Goal: Task Accomplishment & Management: Manage account settings

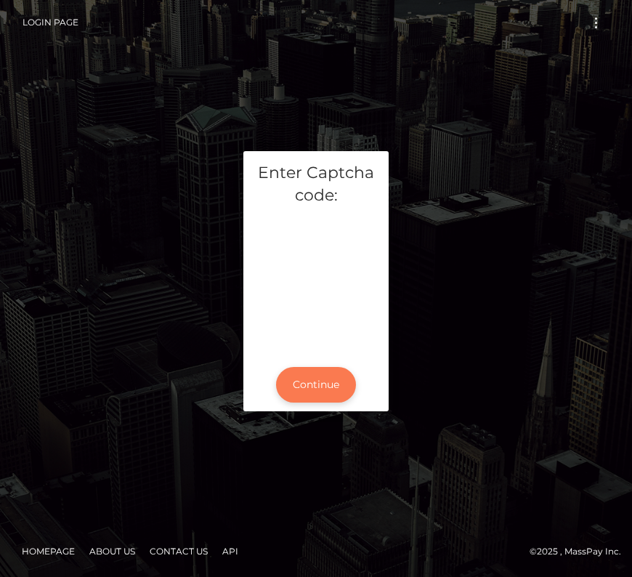
click at [317, 392] on button "Continue" at bounding box center [316, 385] width 80 height 36
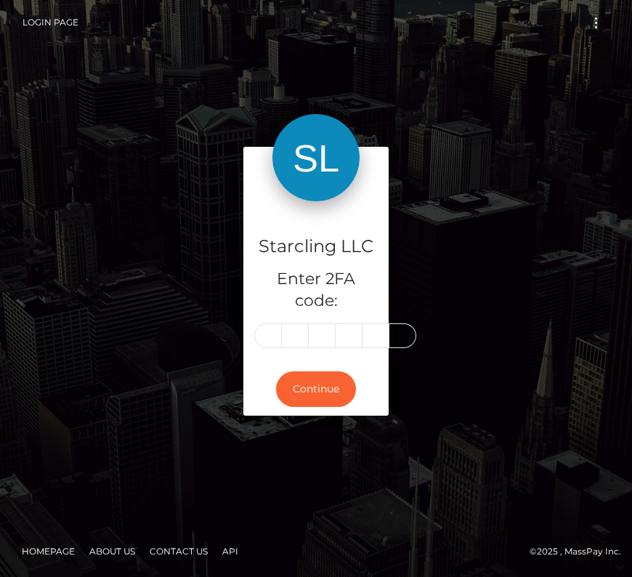
type input "4"
type input "3"
type input "8"
type input "0"
type input "2"
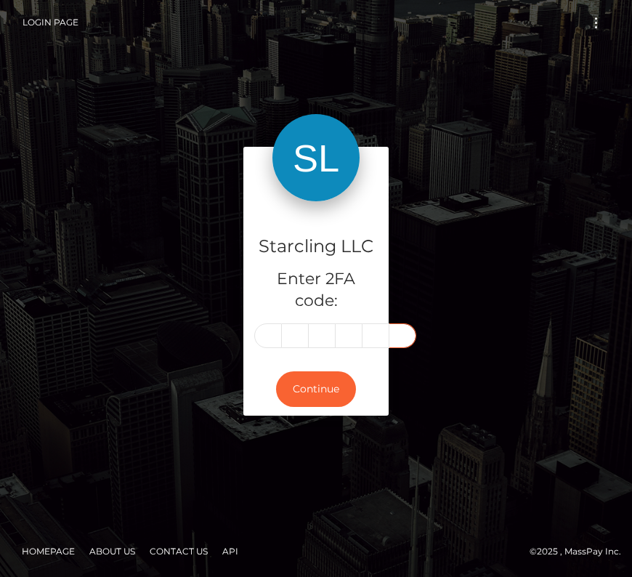
type input "9"
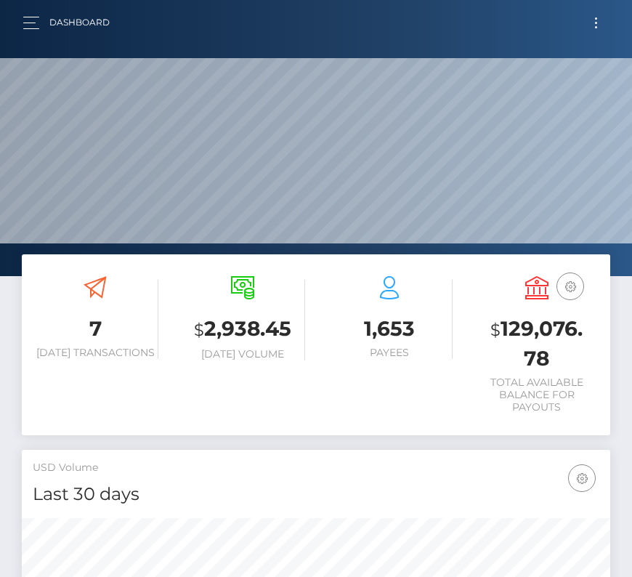
scroll to position [257, 283]
click at [589, 16] on button "Toggle navigation" at bounding box center [596, 23] width 27 height 20
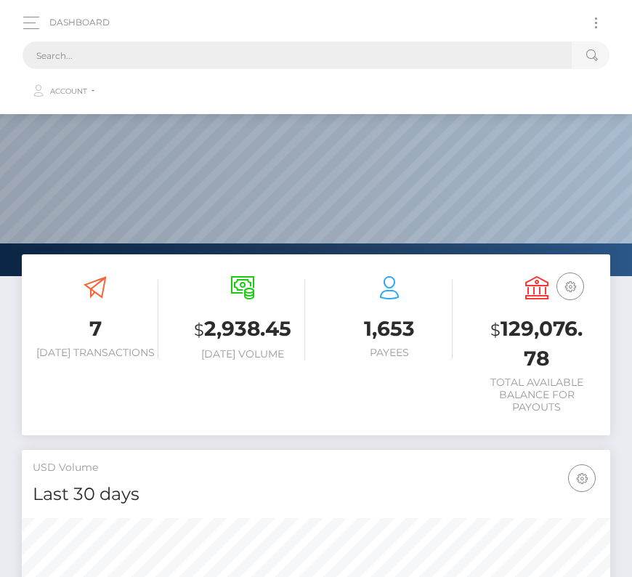
click at [191, 65] on input "text" at bounding box center [297, 55] width 549 height 28
paste input "241590"
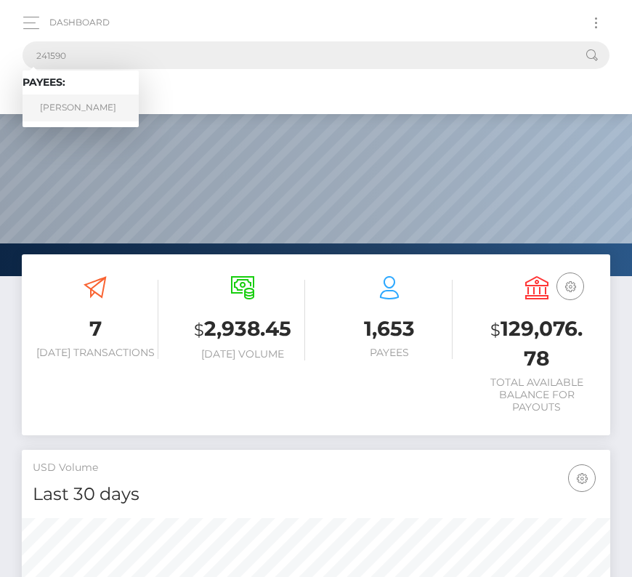
type input "241590"
click at [74, 109] on link "Derek Knoblich" at bounding box center [81, 107] width 116 height 27
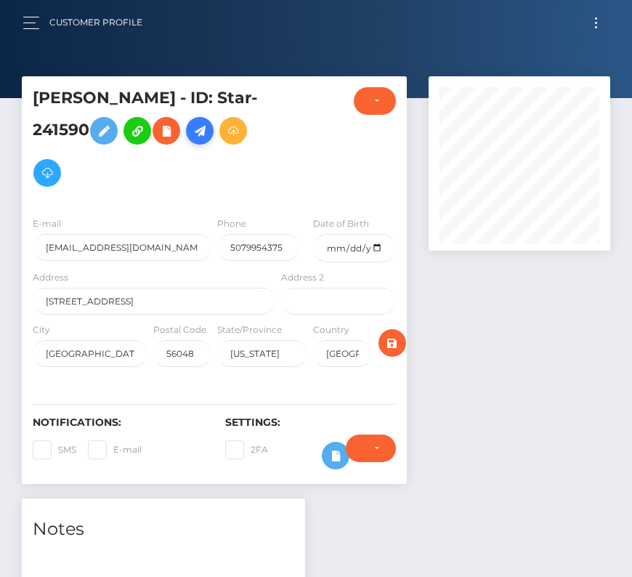
click at [209, 127] on icon at bounding box center [199, 131] width 17 height 18
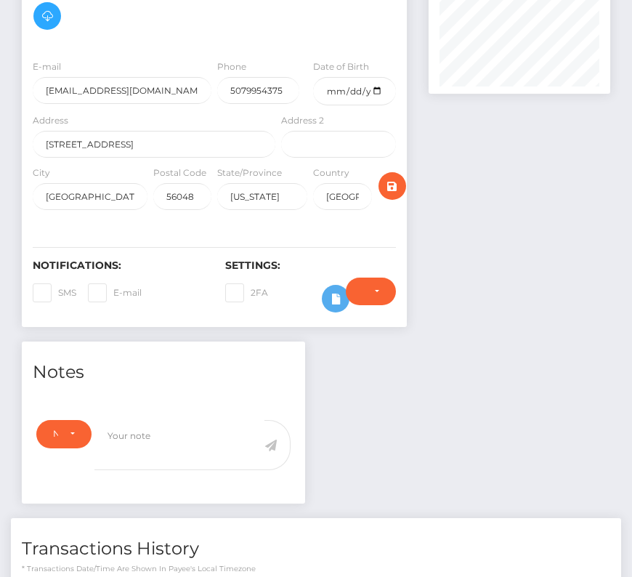
scroll to position [160, 0]
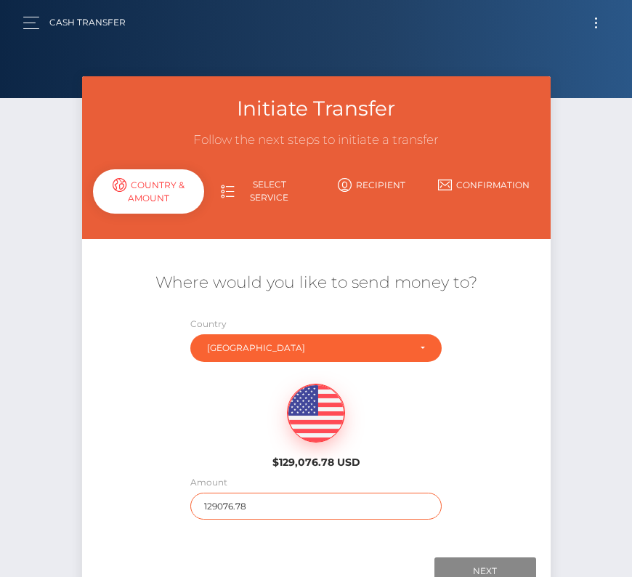
click at [248, 505] on input "129076.78" at bounding box center [315, 506] width 251 height 27
type input "267"
click at [449, 456] on div "$129,076.78 USD" at bounding box center [316, 421] width 469 height 105
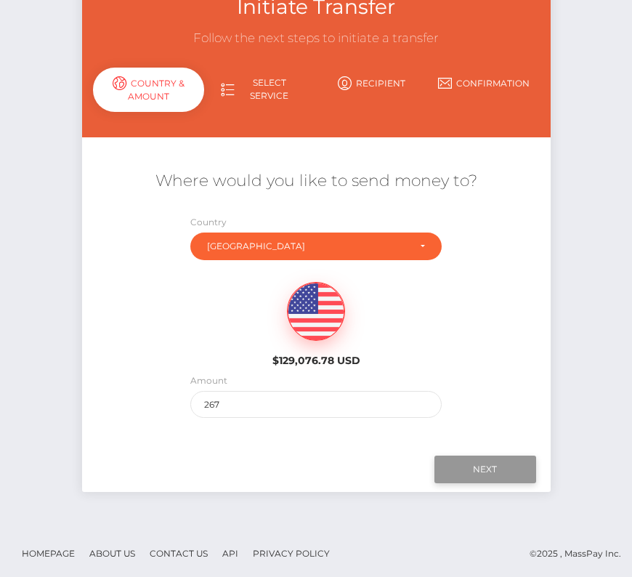
click at [485, 457] on input "Next" at bounding box center [486, 470] width 102 height 28
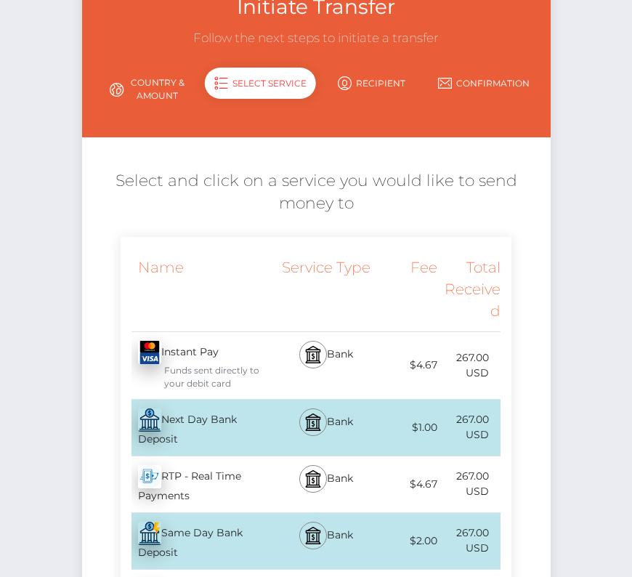
click at [189, 422] on div "Next Day Bank Deposit - USD" at bounding box center [200, 428] width 158 height 56
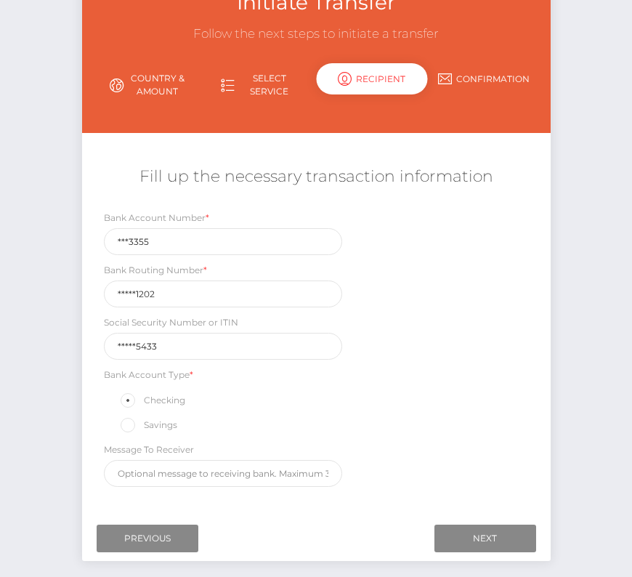
scroll to position [121, 0]
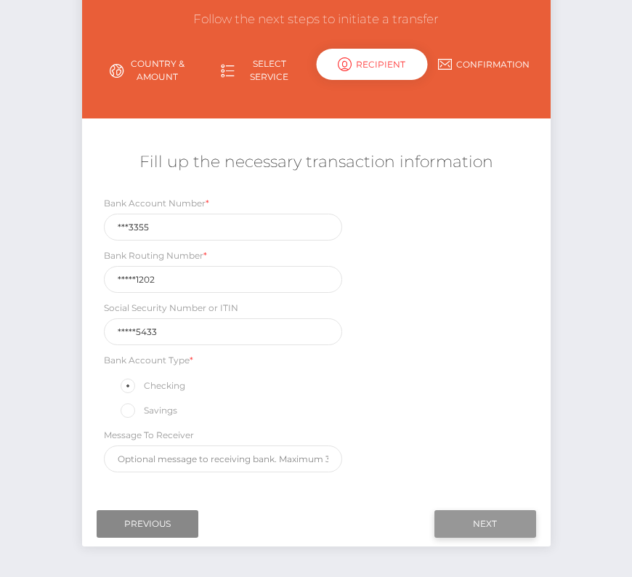
click at [462, 515] on input "Next" at bounding box center [486, 524] width 102 height 28
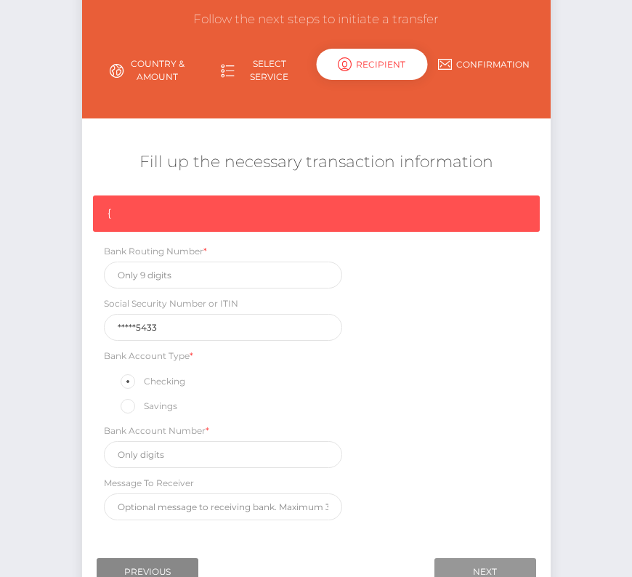
scroll to position [123, 0]
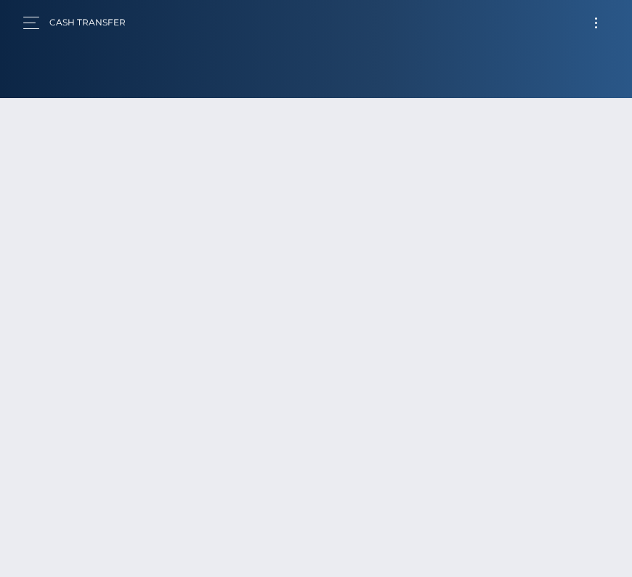
scroll to position [102, 0]
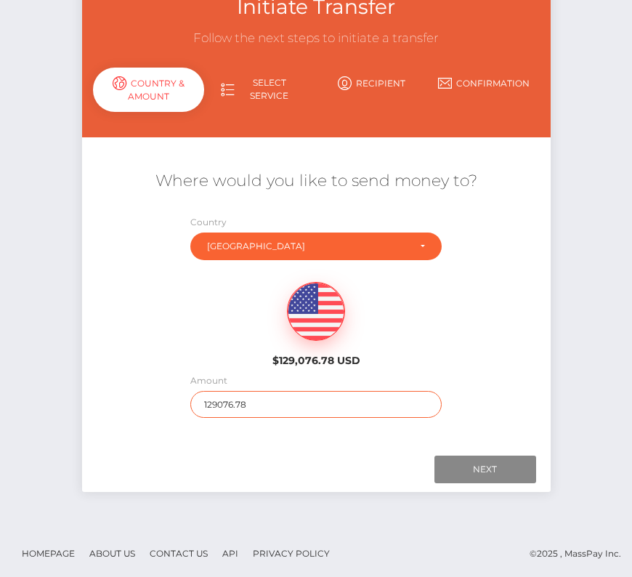
click at [243, 401] on input "129076.78" at bounding box center [315, 404] width 251 height 27
type input "267"
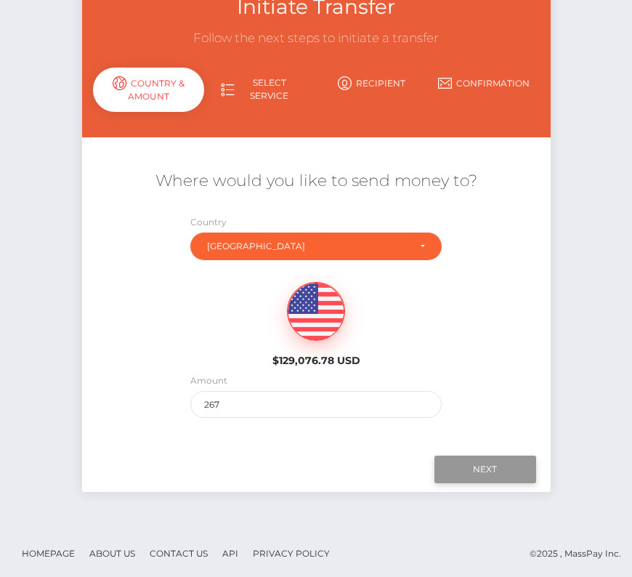
click at [459, 465] on input "Next" at bounding box center [486, 470] width 102 height 28
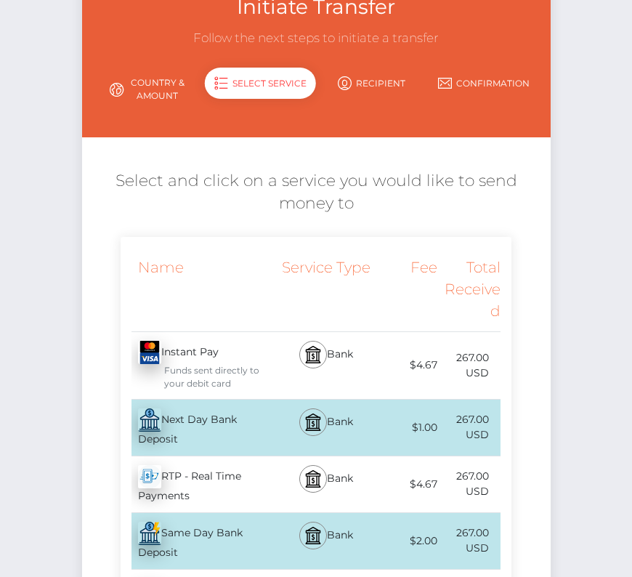
click at [209, 425] on div "Next Day Bank Deposit - USD" at bounding box center [200, 428] width 158 height 56
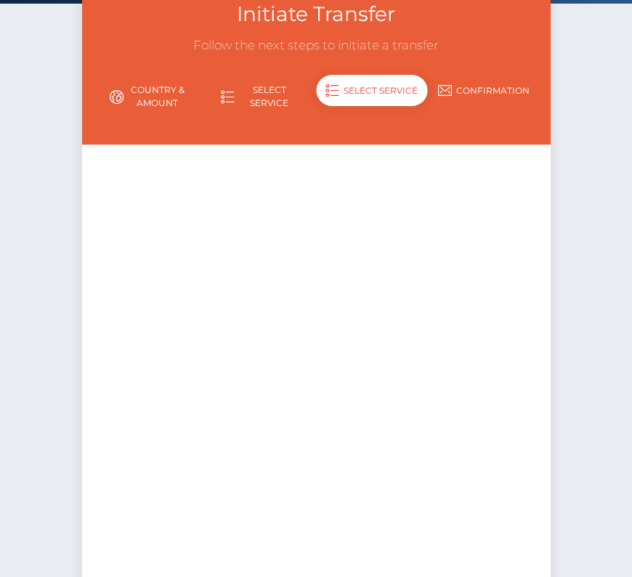
scroll to position [54, 0]
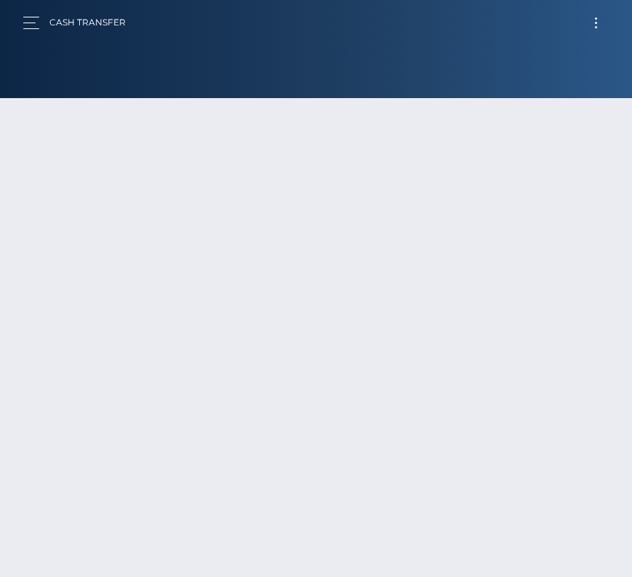
scroll to position [50, 0]
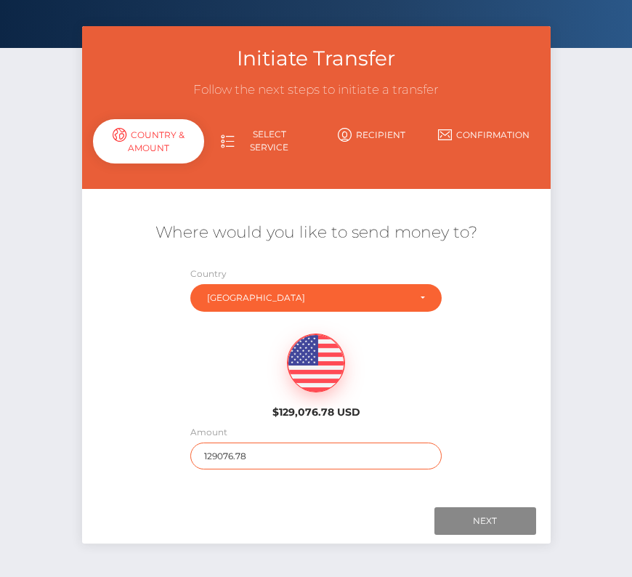
click at [244, 455] on input "129076.78" at bounding box center [315, 456] width 251 height 27
type input "267"
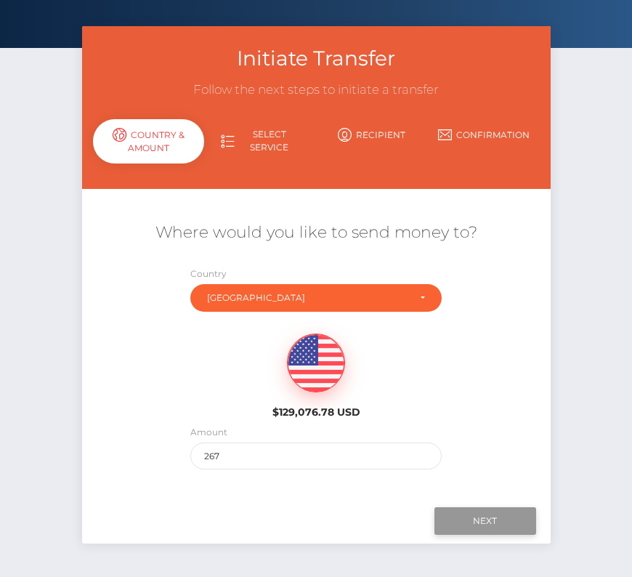
click at [459, 521] on input "Next" at bounding box center [486, 521] width 102 height 28
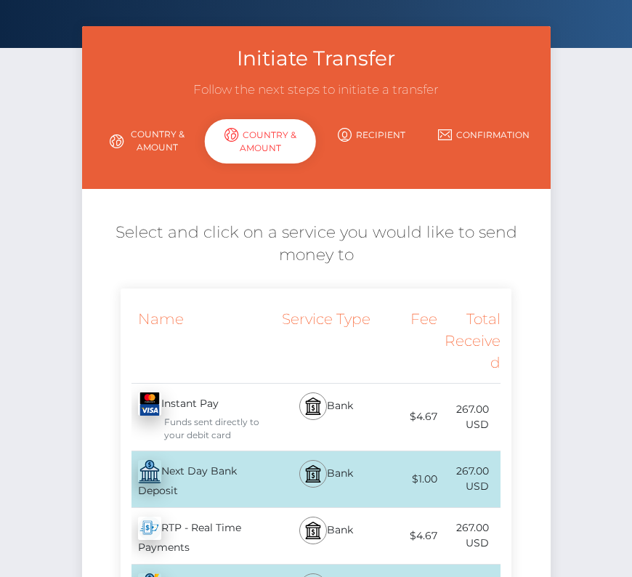
scroll to position [49, 0]
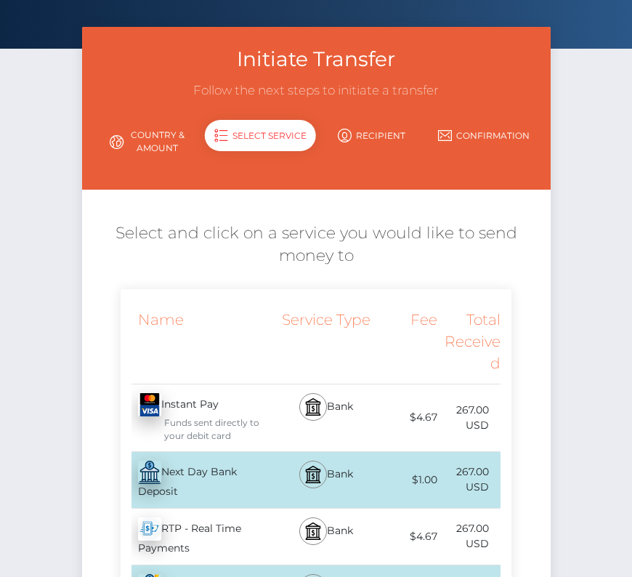
click at [376, 487] on div "$1.00" at bounding box center [405, 480] width 63 height 33
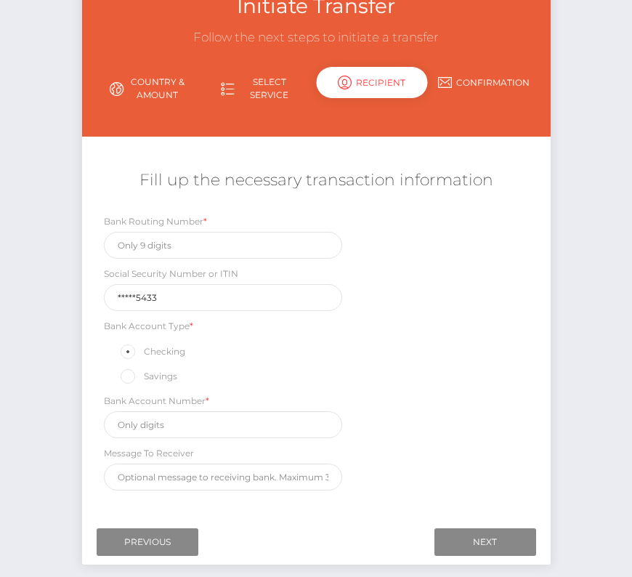
scroll to position [118, 0]
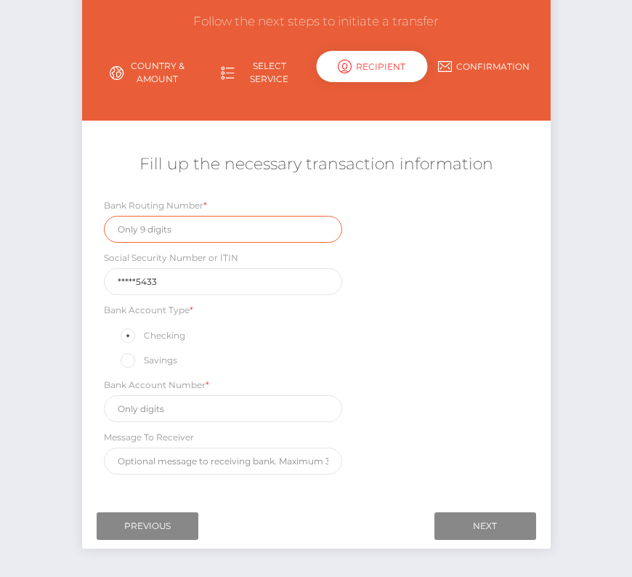
click at [160, 230] on input "text" at bounding box center [223, 229] width 239 height 27
paste input "091901202"
type input "091901202"
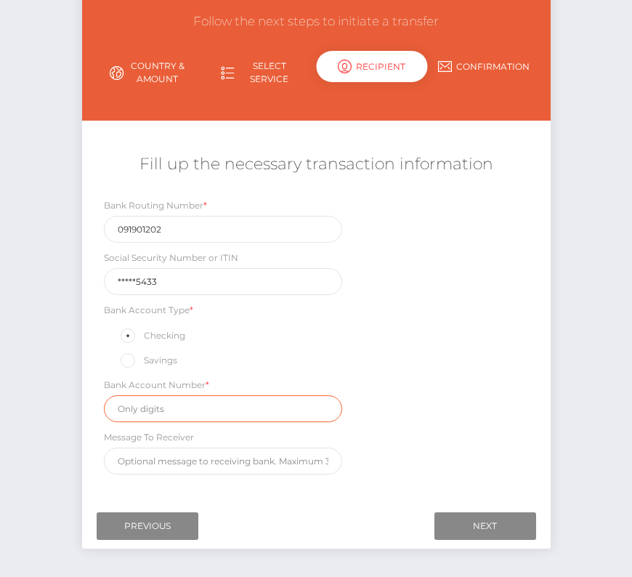
click at [159, 402] on input "text" at bounding box center [223, 408] width 239 height 27
paste input "1183355"
type input "1183355"
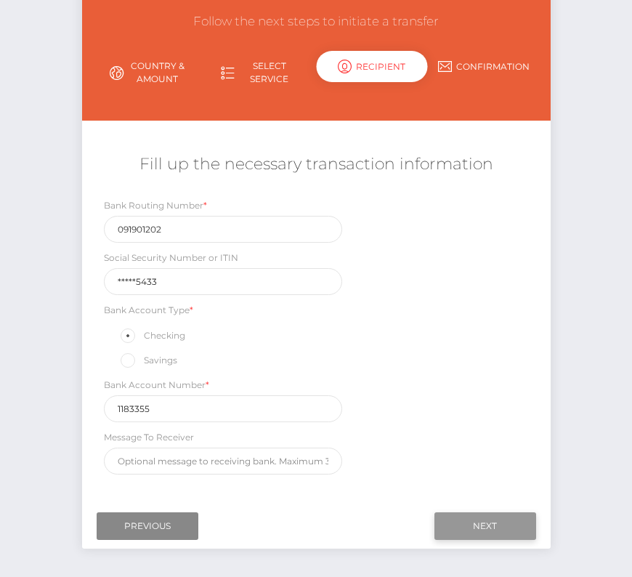
click at [466, 518] on input "Next" at bounding box center [486, 526] width 102 height 28
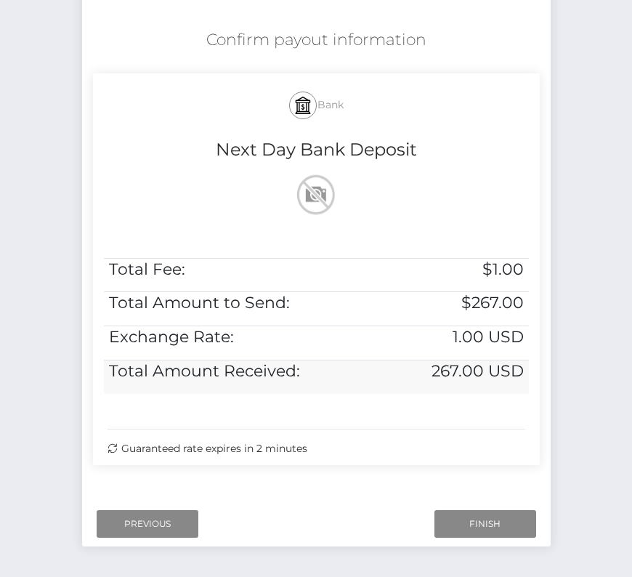
scroll to position [297, 0]
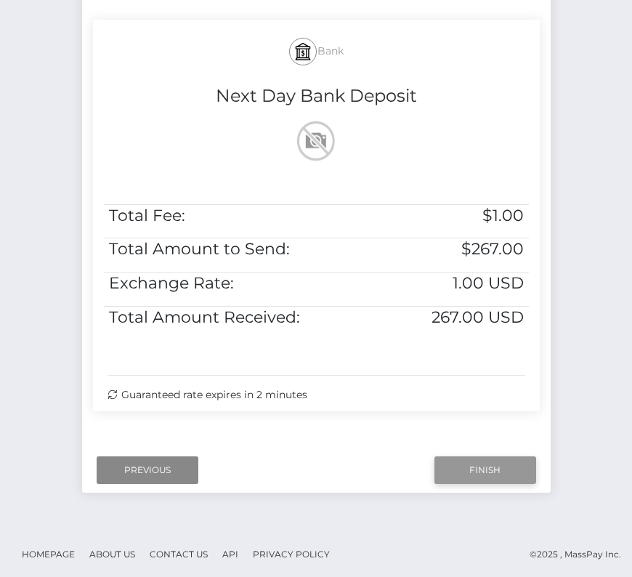
click at [470, 459] on input "Finish" at bounding box center [486, 470] width 102 height 28
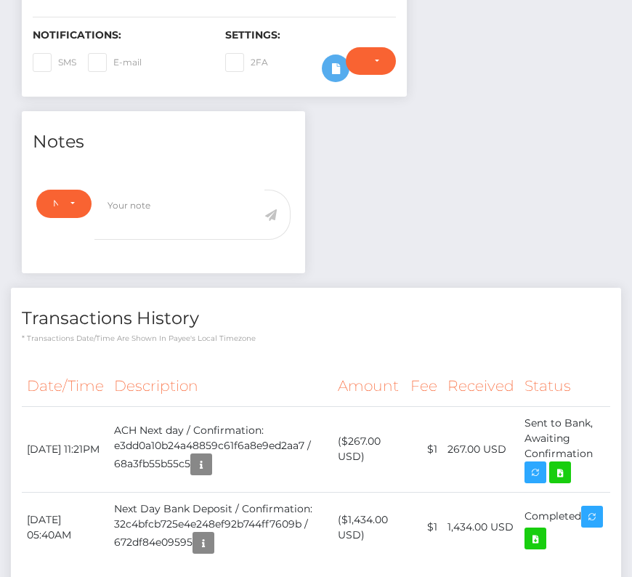
scroll to position [389, 0]
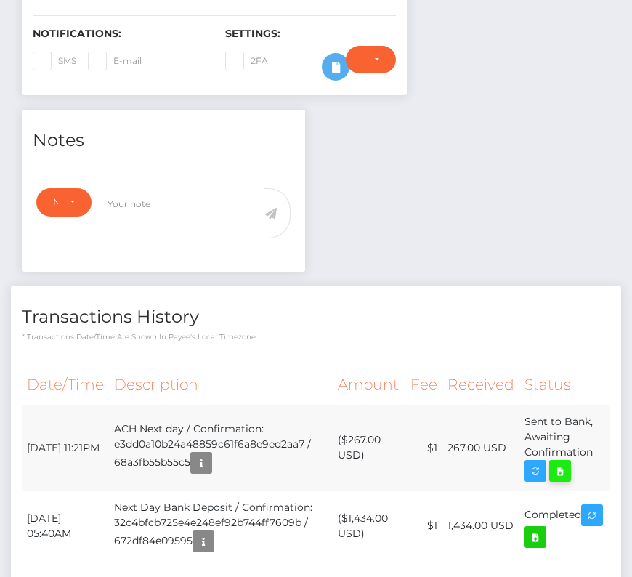
click at [567, 474] on icon at bounding box center [560, 471] width 17 height 18
drag, startPoint x: 20, startPoint y: 432, endPoint x: 594, endPoint y: 451, distance: 573.7
click at [594, 451] on div "Date/Time Description Amount Fee Received Status" at bounding box center [316, 470] width 610 height 233
click at [610, 452] on div "Date/Time Description Amount Fee Received Status" at bounding box center [316, 470] width 610 height 233
drag, startPoint x: 600, startPoint y: 451, endPoint x: 23, endPoint y: 437, distance: 577.2
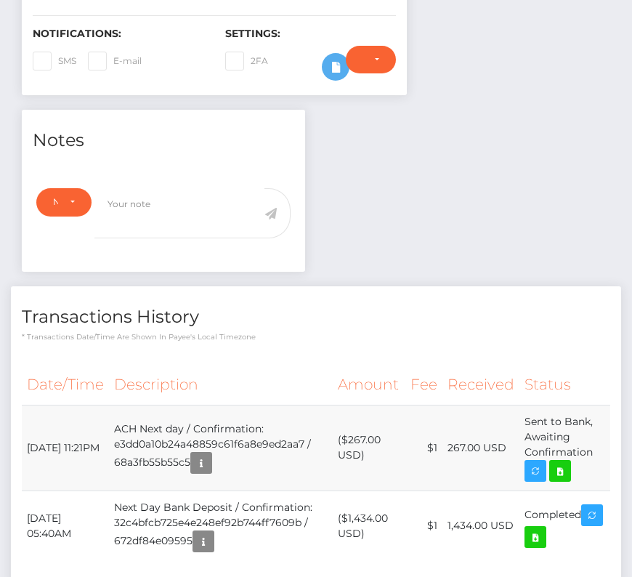
click at [23, 437] on tr "August 18, 2025 11:21PM ACH Next day / Confirmation: e3dd0a10b24a48859c61f6a8e9…" at bounding box center [316, 448] width 589 height 86
copy tr "August 18, 2025 11:21PM ACH Next day / Confirmation: e3dd0a10b24a48859c61f6a8e9…"
click at [211, 334] on p "* Transactions date/time are shown in payee's local timezone" at bounding box center [316, 336] width 589 height 11
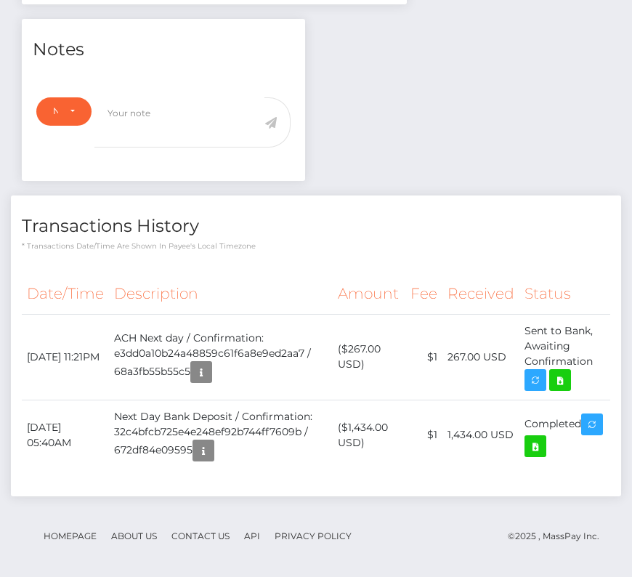
scroll to position [0, 0]
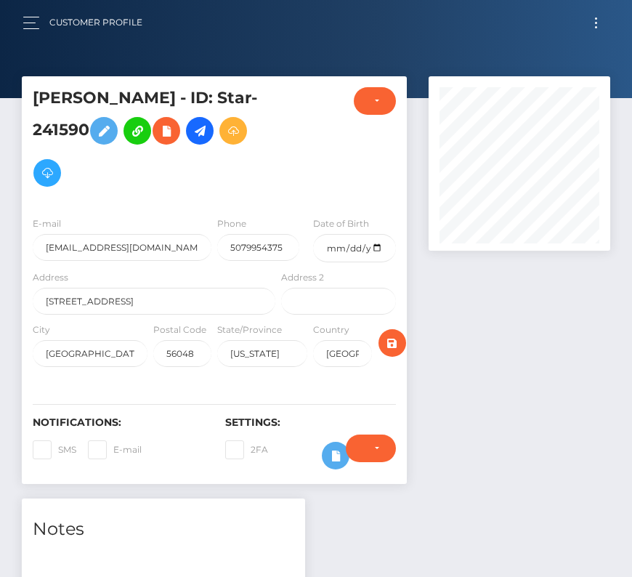
click at [601, 20] on button "Toggle navigation" at bounding box center [596, 23] width 27 height 20
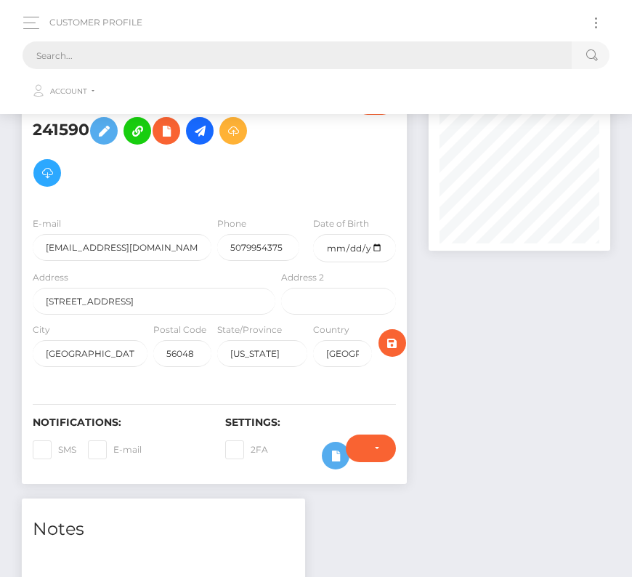
click at [81, 63] on input "text" at bounding box center [297, 55] width 549 height 28
paste input "18001"
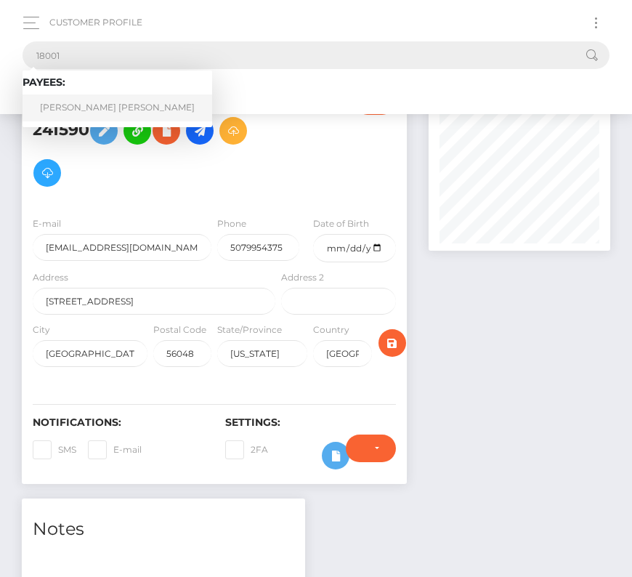
type input "18001"
click at [117, 106] on link "Cheng Ee Benjamin Frank Ling" at bounding box center [118, 107] width 190 height 27
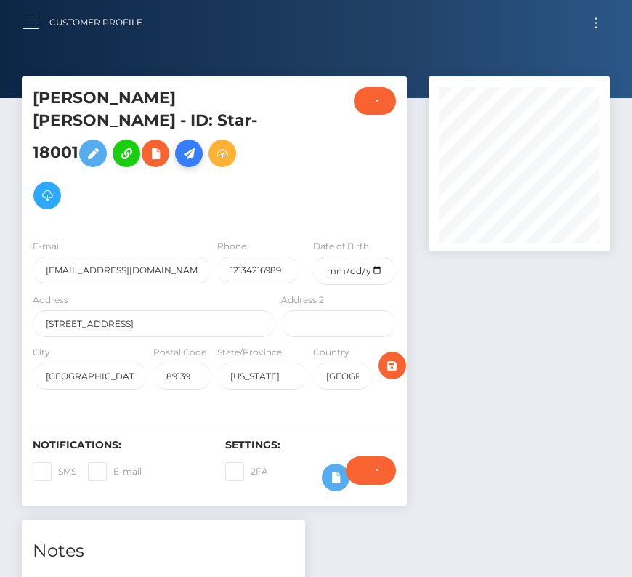
click at [180, 163] on icon at bounding box center [188, 154] width 17 height 18
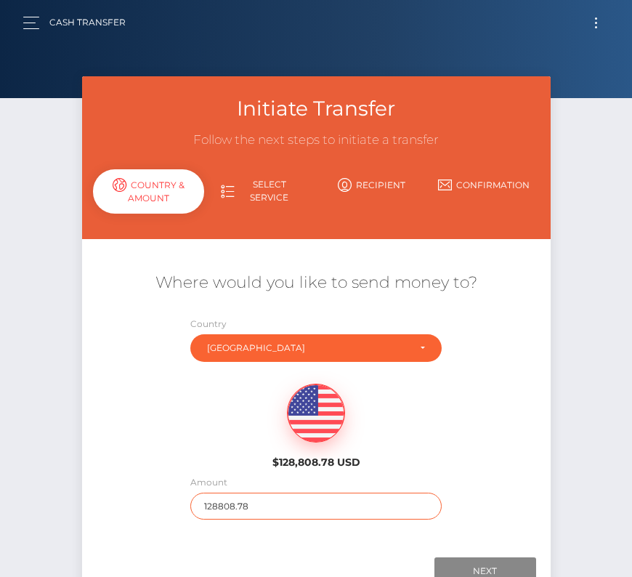
click at [257, 499] on input "128808.78" at bounding box center [315, 506] width 251 height 27
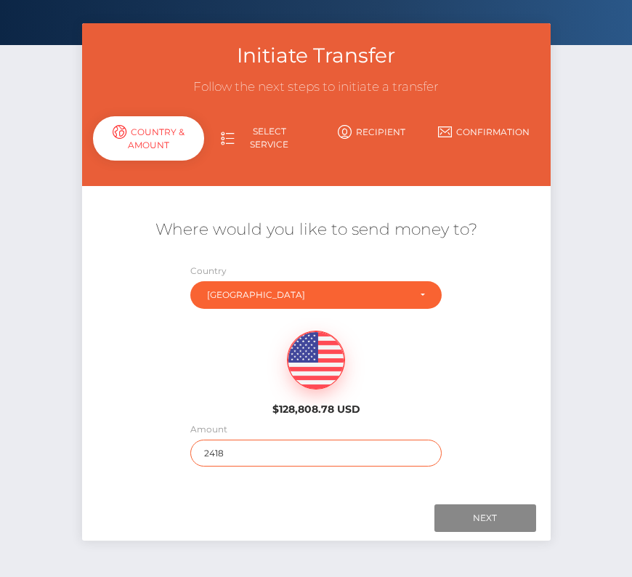
scroll to position [60, 0]
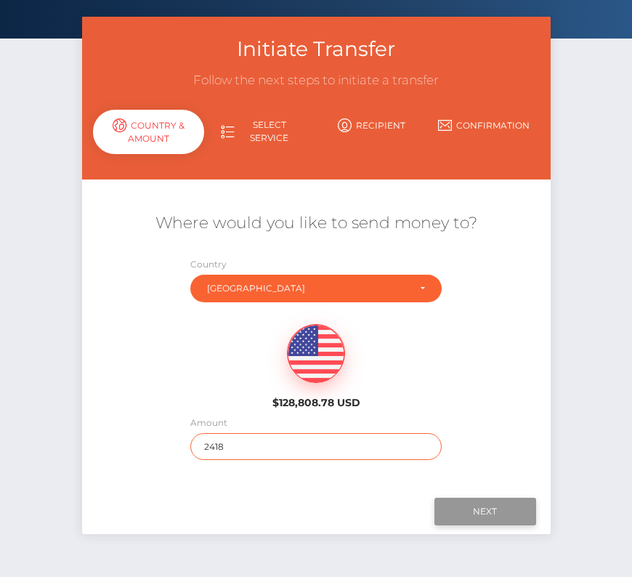
type input "2418"
click at [483, 508] on input "Next" at bounding box center [486, 512] width 102 height 28
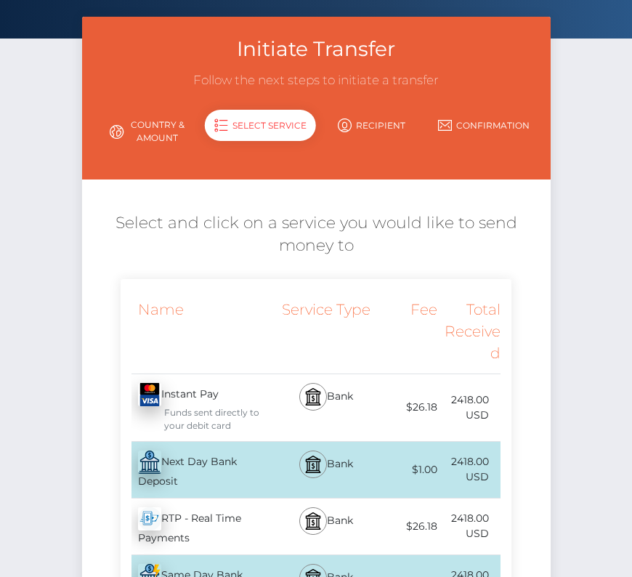
click at [206, 464] on div "Next Day Bank Deposit - USD" at bounding box center [200, 470] width 158 height 56
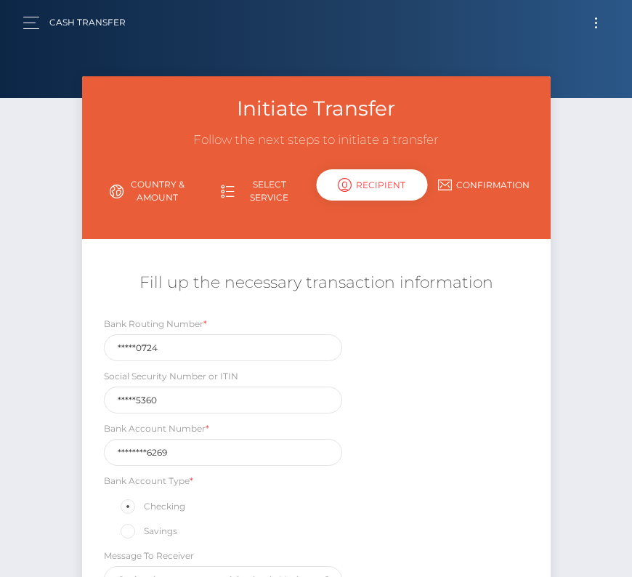
scroll to position [171, 0]
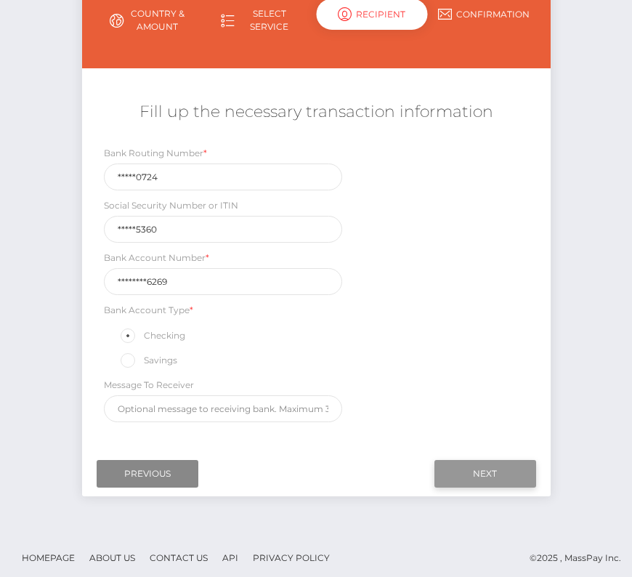
click at [467, 468] on input "Next" at bounding box center [486, 474] width 102 height 28
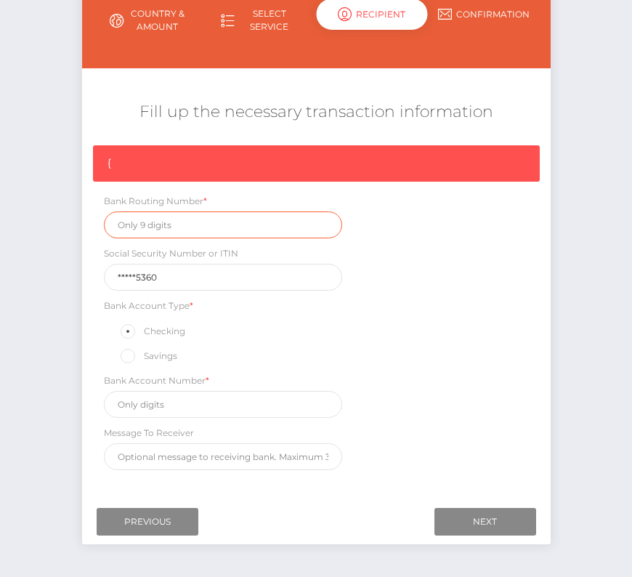
click at [220, 230] on input "text" at bounding box center [223, 224] width 239 height 27
paste input "122400724"
type input "122400724"
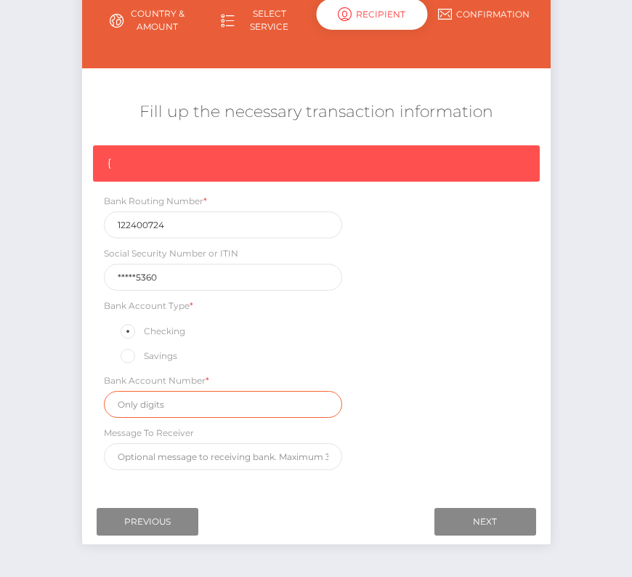
click at [148, 408] on input "text" at bounding box center [223, 404] width 239 height 27
paste input "501026696269"
type input "501026696269"
click at [387, 417] on div "{ Bank Routing Number * 122400724 Social Security Number or ITIN *****5360 Bank…" at bounding box center [316, 311] width 469 height 332
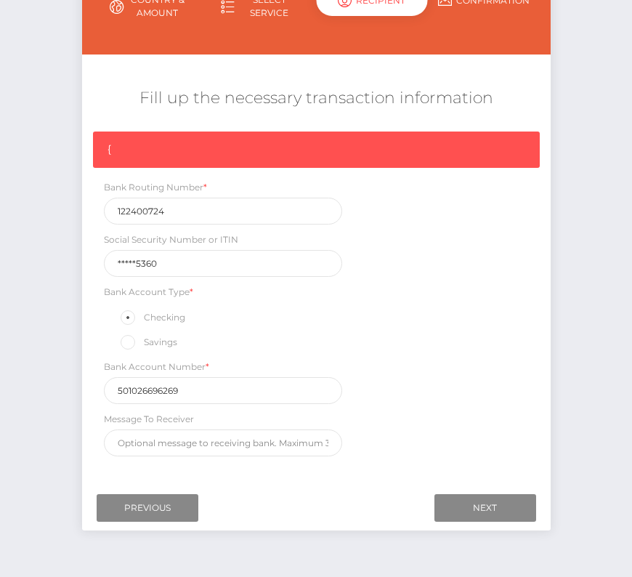
scroll to position [186, 0]
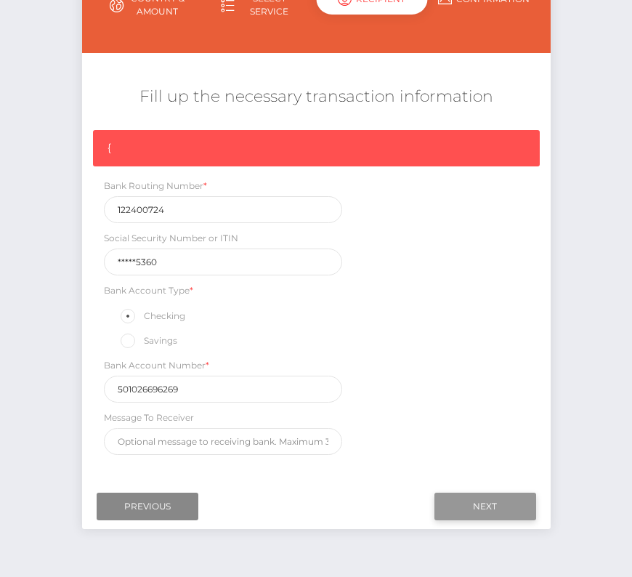
click at [463, 501] on input "Next" at bounding box center [486, 507] width 102 height 28
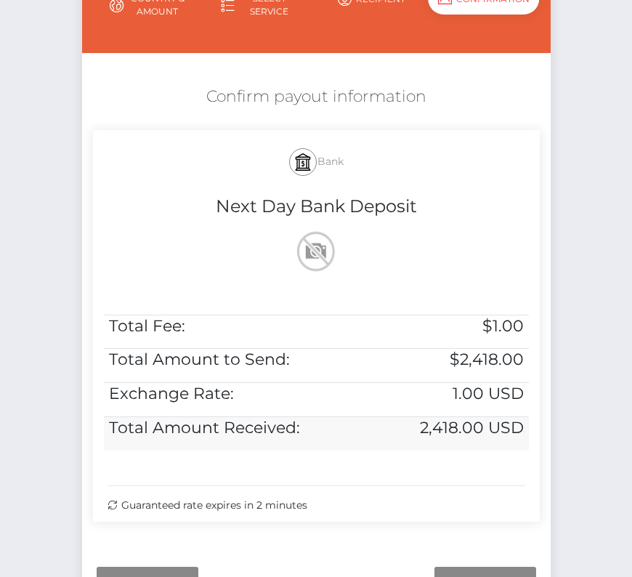
scroll to position [297, 0]
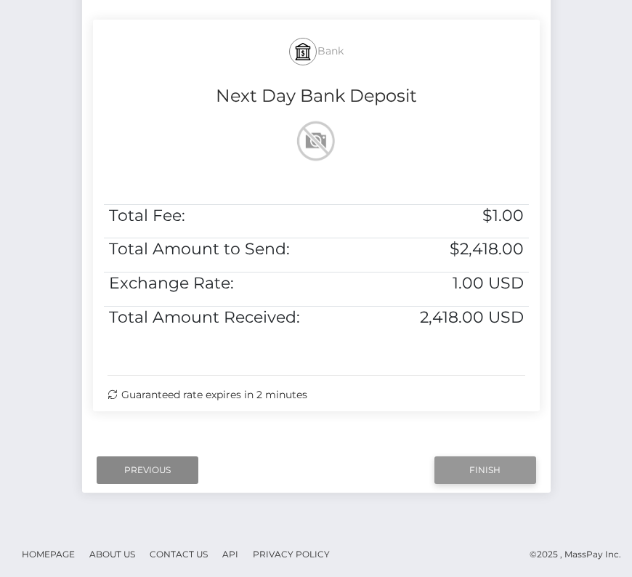
click at [472, 470] on input "Finish" at bounding box center [486, 470] width 102 height 28
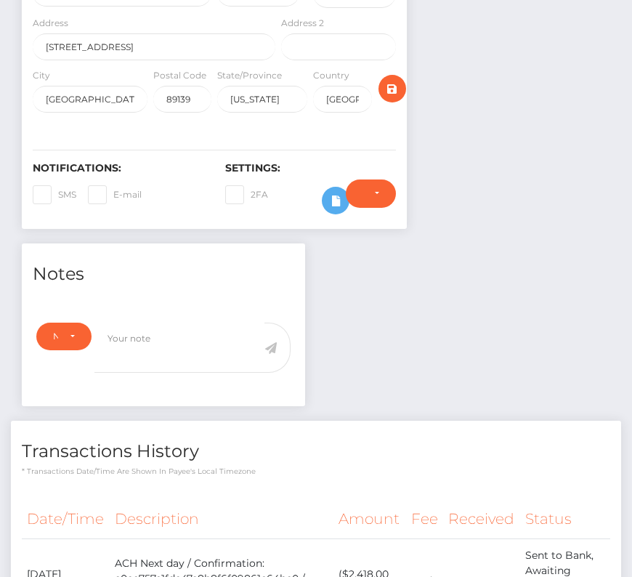
scroll to position [487, 0]
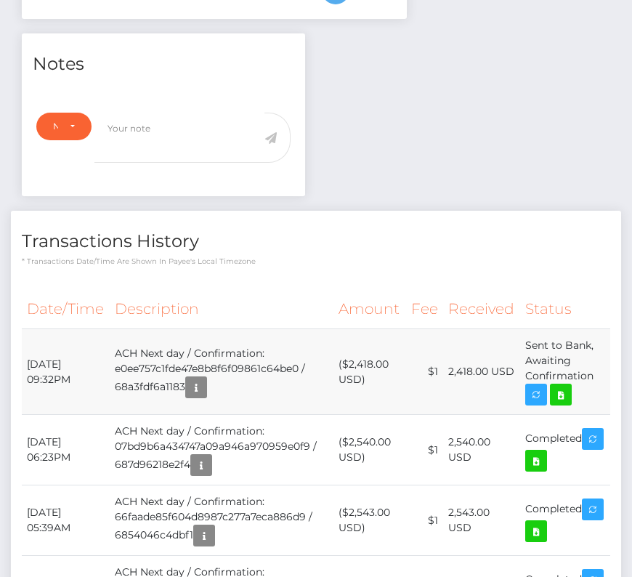
drag, startPoint x: 23, startPoint y: 331, endPoint x: 597, endPoint y: 355, distance: 574.6
click at [597, 355] on tr "August 18, 2025 09:32PM ACH Next day / Confirmation: e0ee757c1fde47e8b8f6f09861…" at bounding box center [316, 372] width 589 height 86
copy tr "August 18, 2025 09:32PM ACH Next day / Confirmation: e0ee757c1fde47e8b8f6f09861…"
click at [560, 386] on icon at bounding box center [560, 395] width 17 height 18
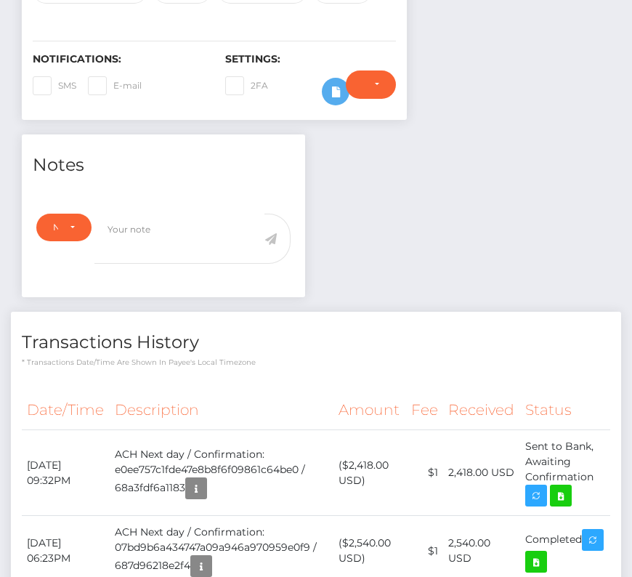
scroll to position [0, 0]
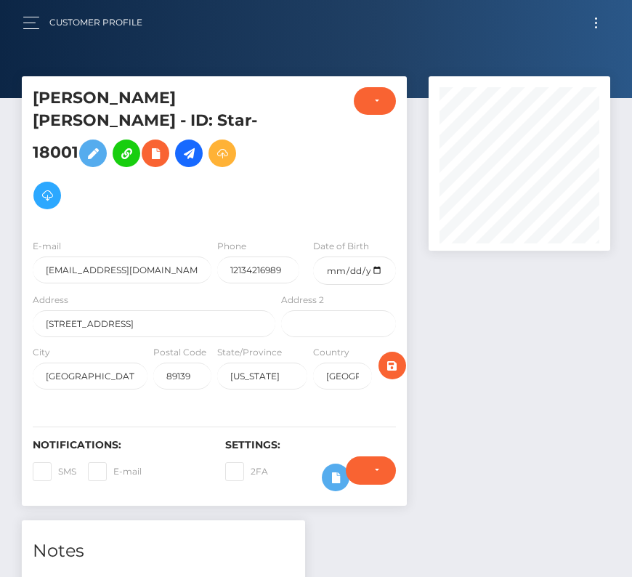
click at [596, 23] on span "Toggle navigation" at bounding box center [596, 23] width 2 height 2
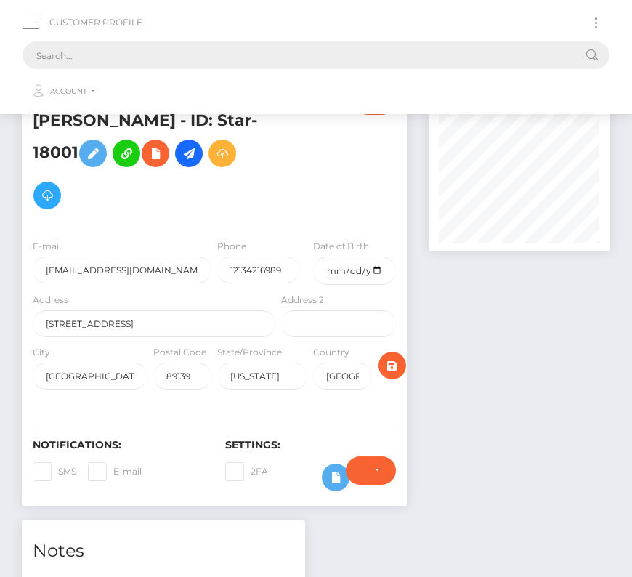
click at [68, 64] on input "text" at bounding box center [297, 55] width 549 height 28
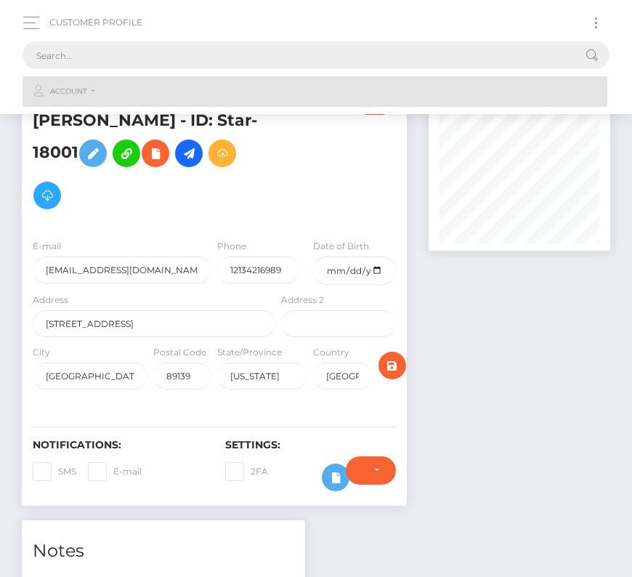
paste input "468748"
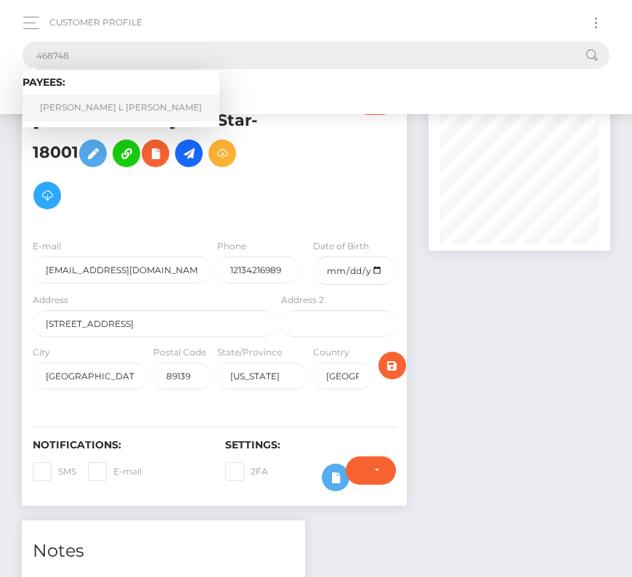
type input "468748"
click at [67, 110] on link "James L Manny" at bounding box center [121, 107] width 197 height 27
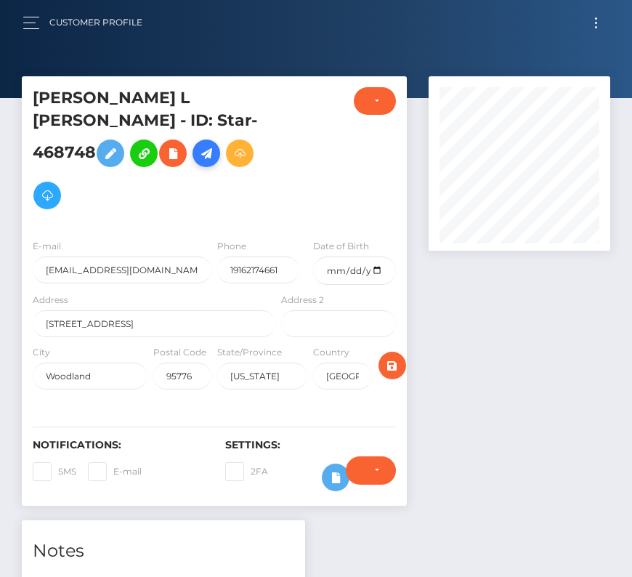
click at [206, 145] on icon at bounding box center [206, 154] width 17 height 18
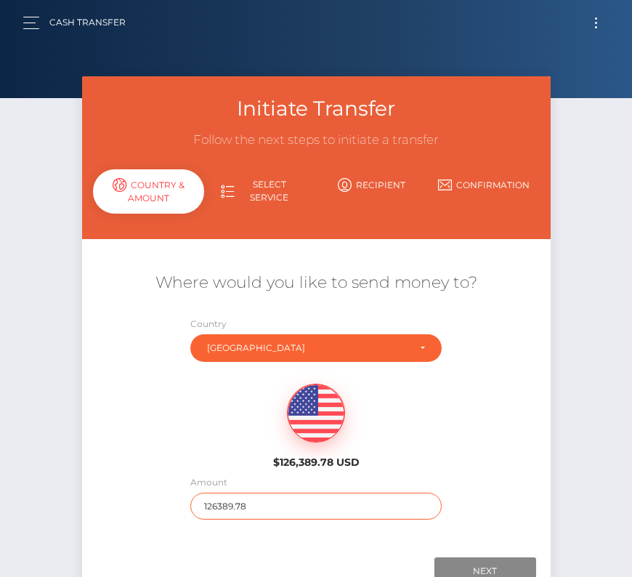
click at [226, 504] on input "126389.78" at bounding box center [315, 506] width 251 height 27
type input "4340"
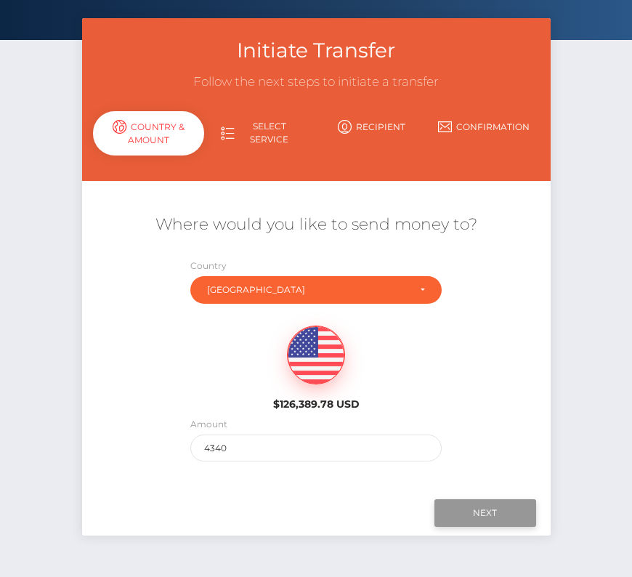
click at [476, 511] on input "Next" at bounding box center [486, 513] width 102 height 28
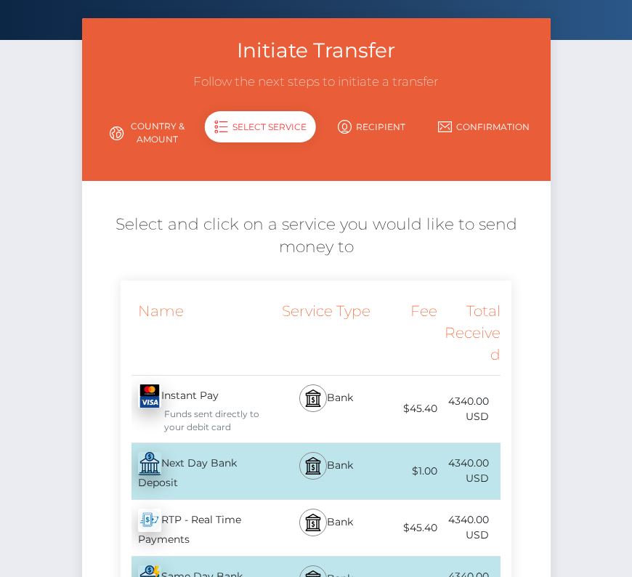
click at [183, 465] on div "Next Day Bank Deposit - USD" at bounding box center [200, 471] width 158 height 56
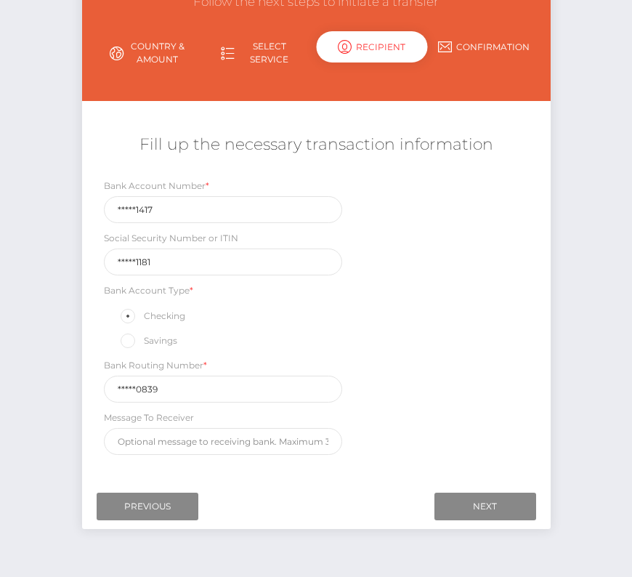
scroll to position [170, 0]
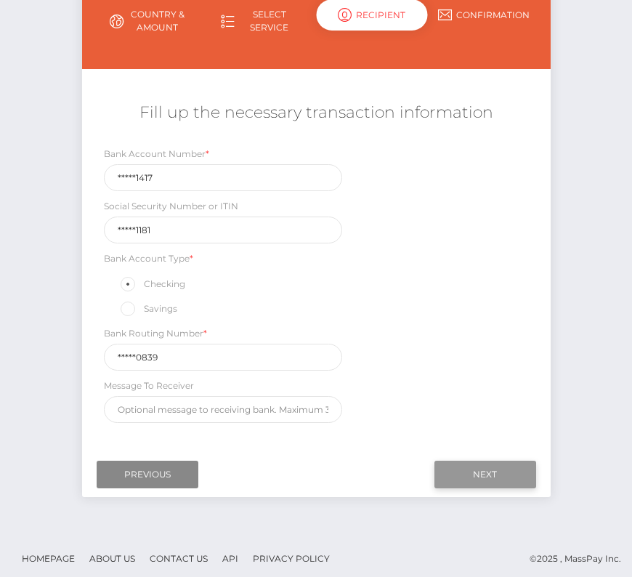
click at [482, 463] on input "Next" at bounding box center [486, 475] width 102 height 28
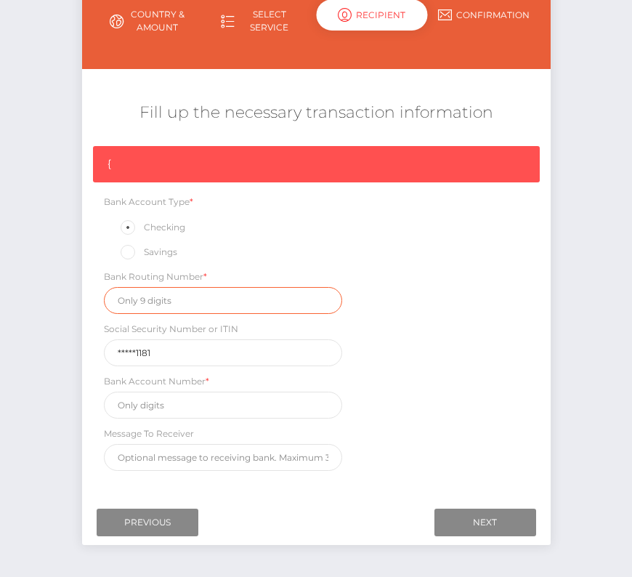
click at [139, 299] on input "text" at bounding box center [223, 300] width 239 height 27
paste input "321170839"
type input "321170839"
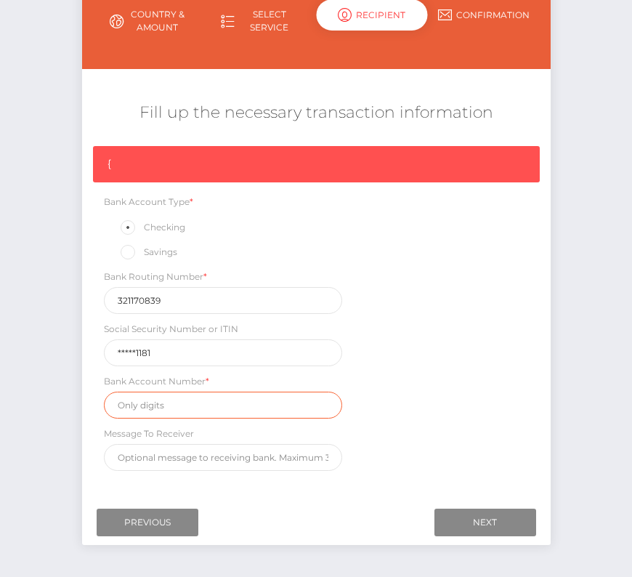
click at [161, 403] on input "text" at bounding box center [223, 405] width 239 height 27
paste input "407201417"
type input "407201417"
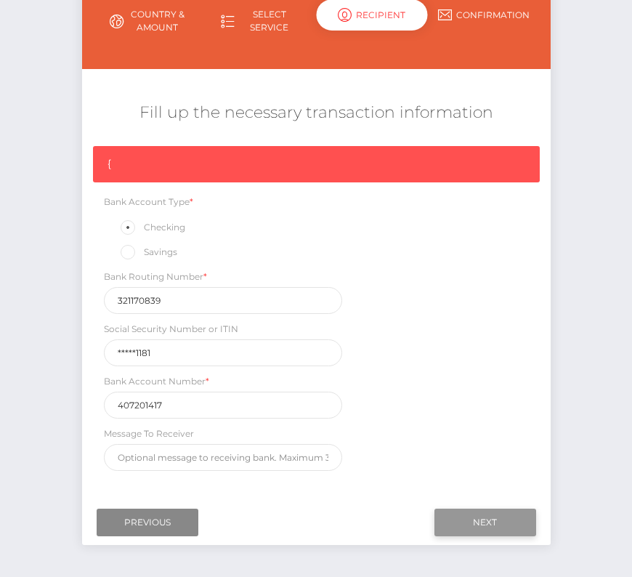
click at [464, 512] on input "Next" at bounding box center [486, 523] width 102 height 28
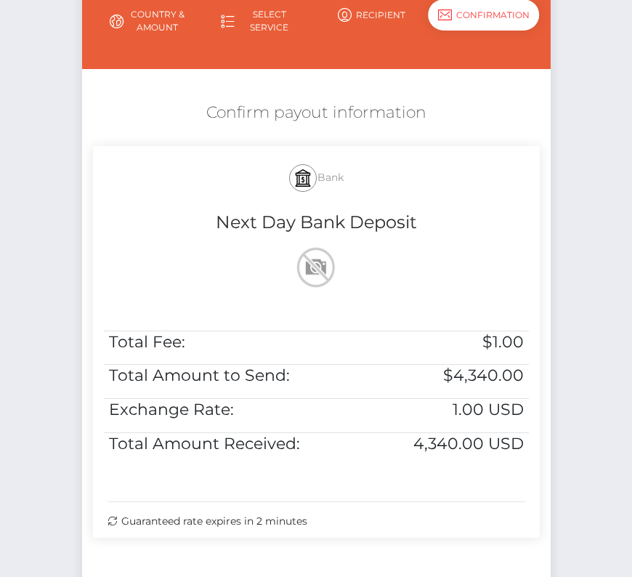
scroll to position [297, 0]
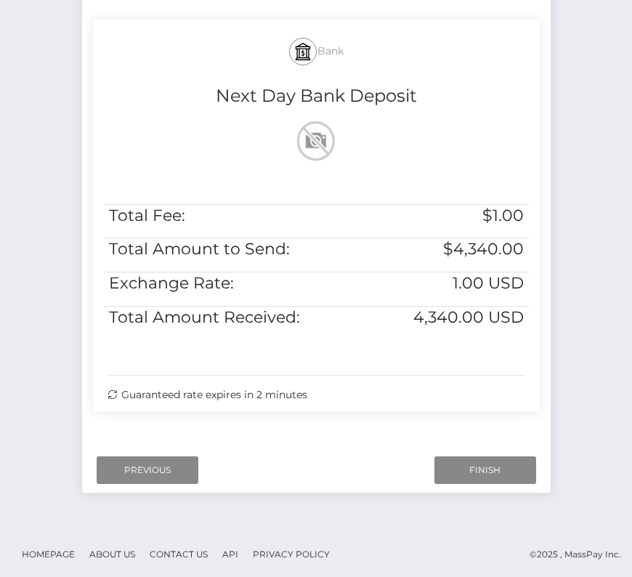
click at [475, 452] on div "Next Finish Previous" at bounding box center [316, 470] width 469 height 45
click at [475, 474] on input "Finish" at bounding box center [486, 470] width 102 height 28
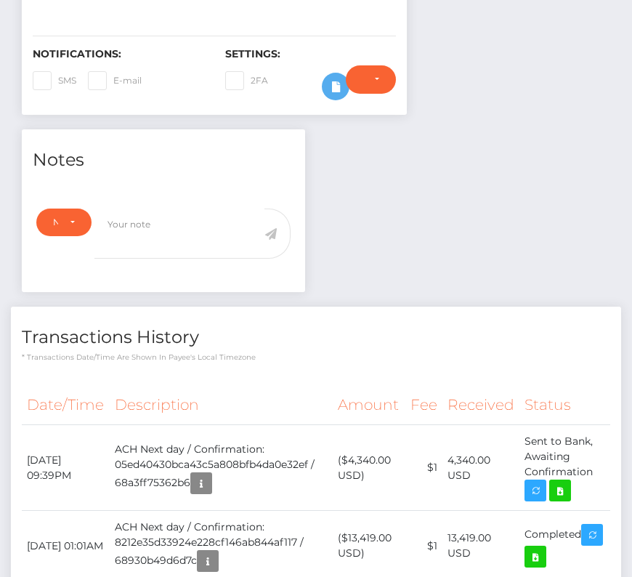
scroll to position [410, 0]
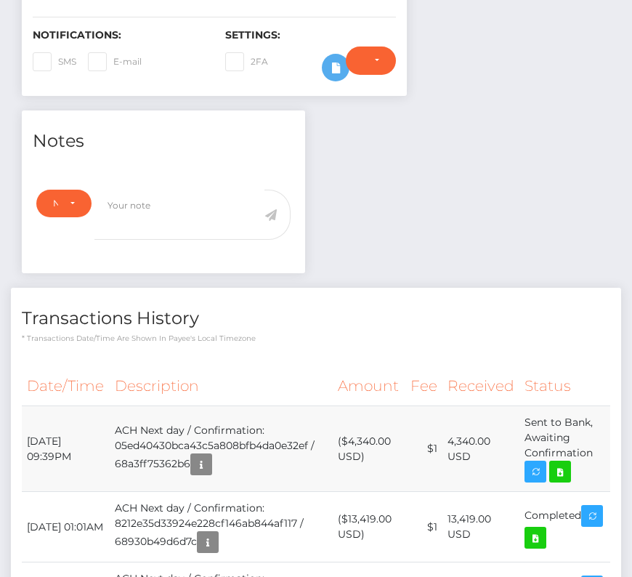
drag, startPoint x: 22, startPoint y: 412, endPoint x: 597, endPoint y: 443, distance: 576.4
click at [597, 443] on tr "[DATE] 09:39PM ACH Next day / Confirmation: 05ed40430bca43c5a808bfb4da0e32ef / …" at bounding box center [316, 449] width 589 height 86
copy tbody "[DATE] 09:39PM ACH Next day / Confirmation: 05ed40430bca43c5a808bfb4da0e32ef / …"
click at [560, 463] on icon at bounding box center [560, 472] width 17 height 18
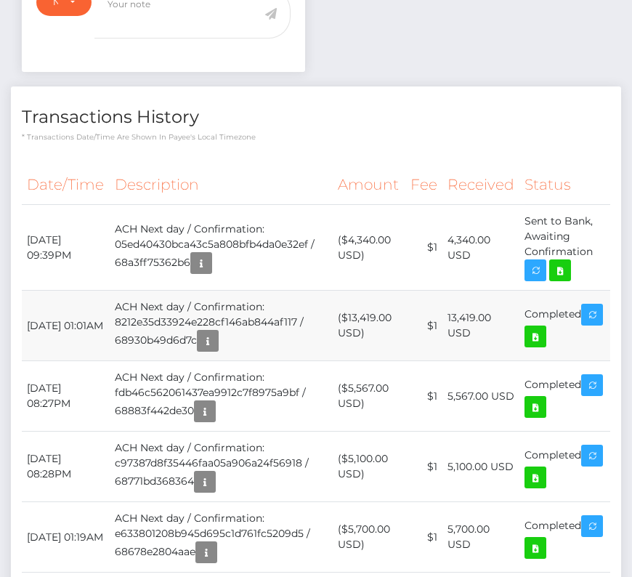
click at [50, 291] on td "[DATE] 01:01AM" at bounding box center [66, 326] width 88 height 70
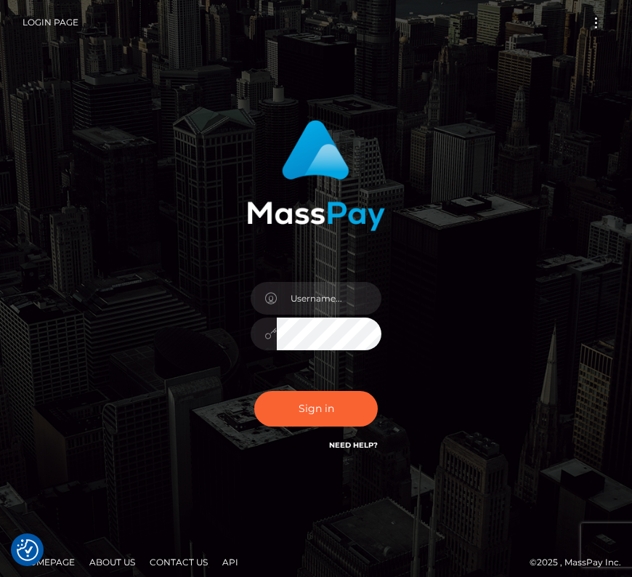
type input "kateo"
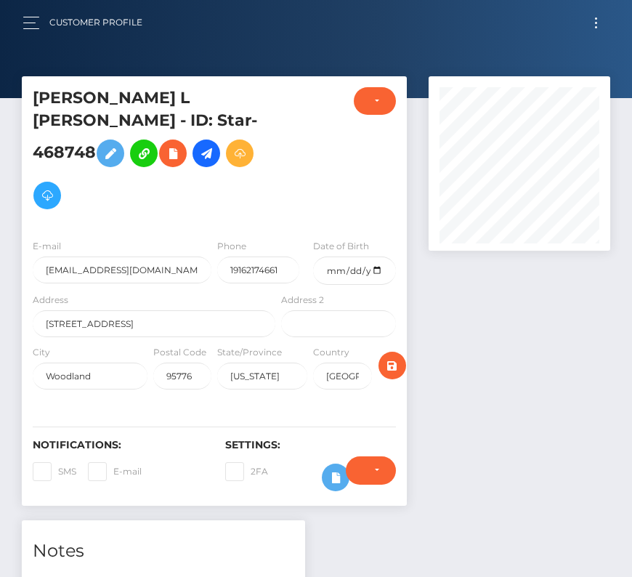
scroll to position [174, 182]
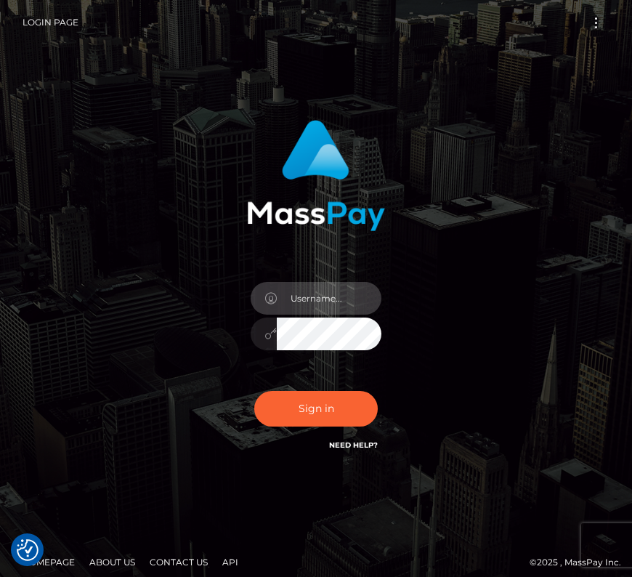
click at [327, 297] on input "text" at bounding box center [329, 298] width 105 height 33
type input "kateo"
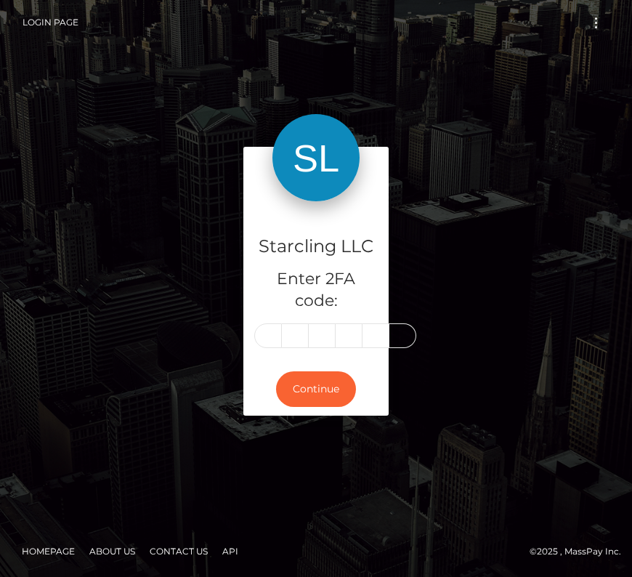
type input "1"
type input "7"
type input "8"
type input "9"
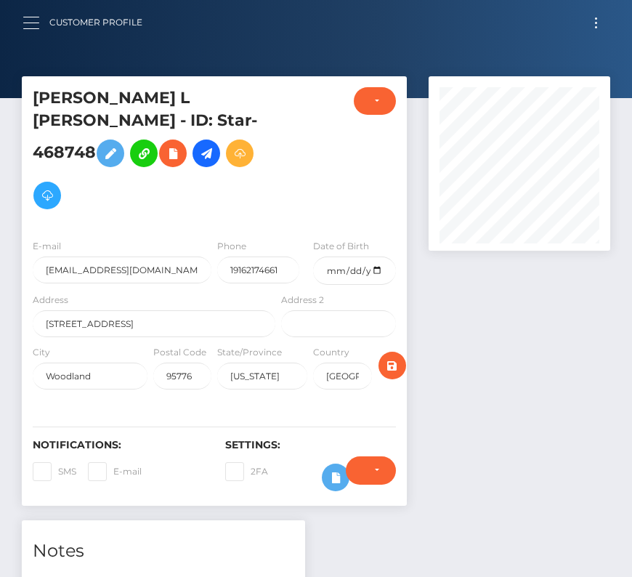
click at [23, 13] on div at bounding box center [36, 23] width 27 height 20
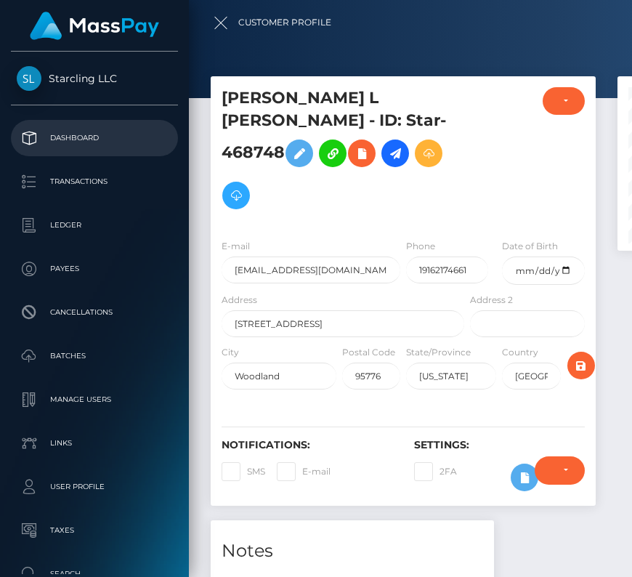
click at [68, 153] on link "Dashboard" at bounding box center [94, 138] width 167 height 36
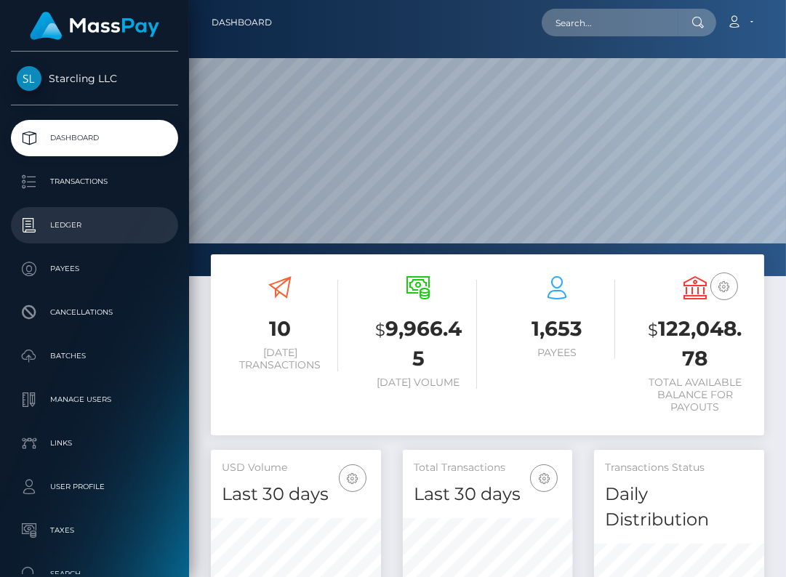
click at [66, 217] on p "Ledger" at bounding box center [95, 225] width 156 height 22
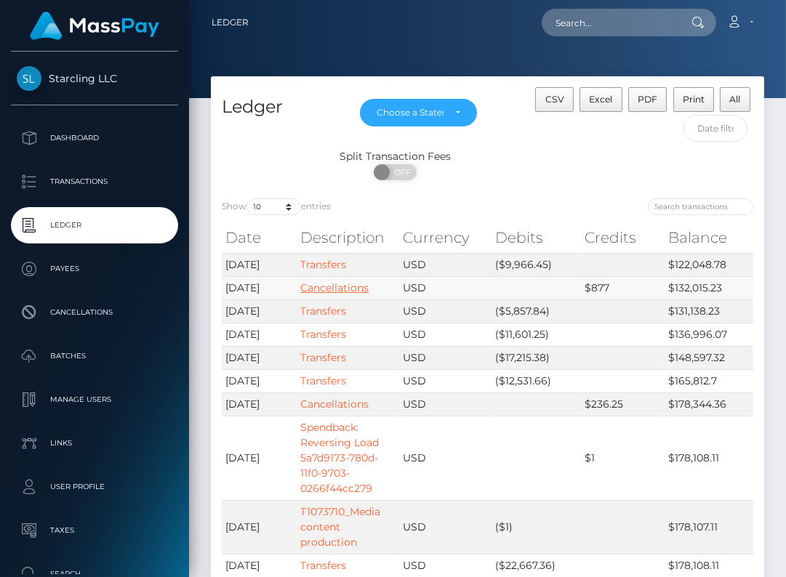
click at [322, 285] on link "Cancellations" at bounding box center [334, 287] width 68 height 13
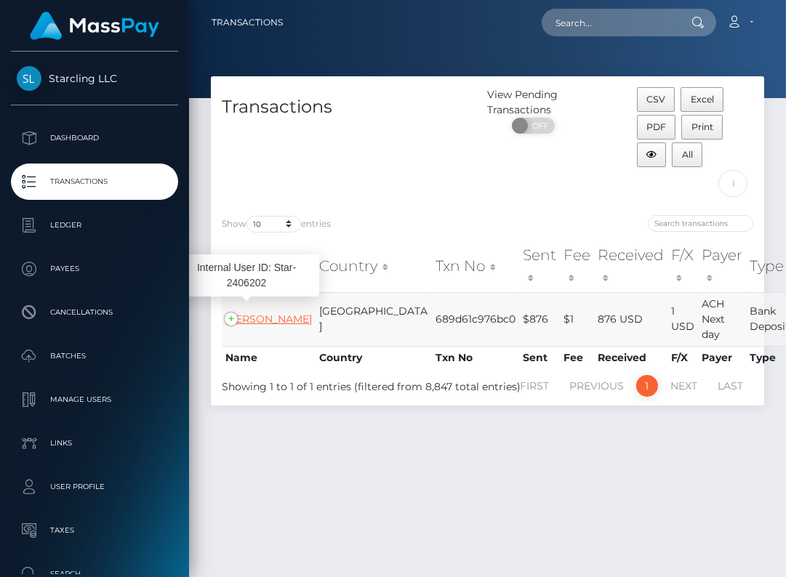
click at [259, 320] on link "[PERSON_NAME]" at bounding box center [268, 319] width 86 height 13
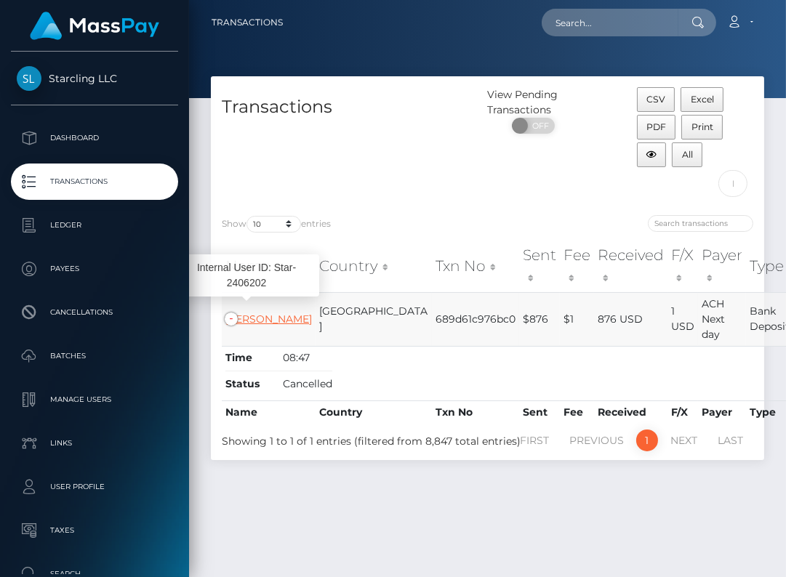
click at [249, 313] on link "[PERSON_NAME]" at bounding box center [268, 319] width 86 height 13
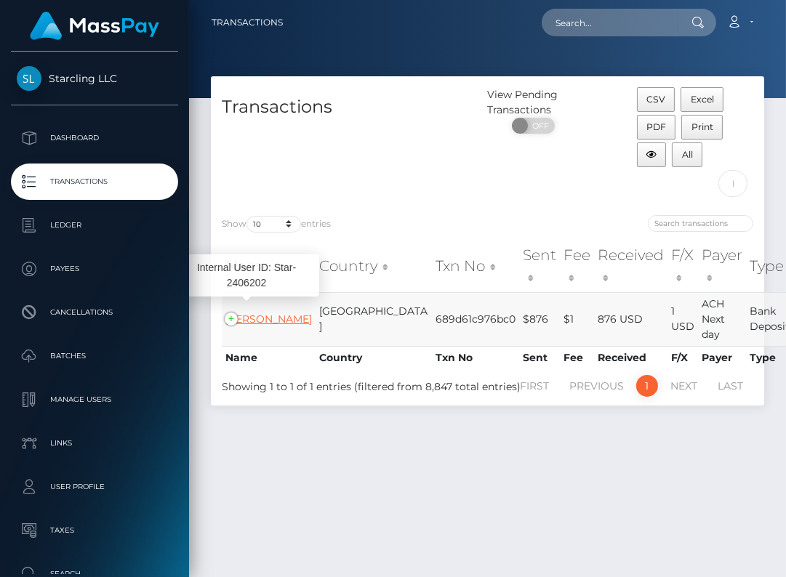
click at [249, 313] on link "[PERSON_NAME]" at bounding box center [268, 319] width 86 height 13
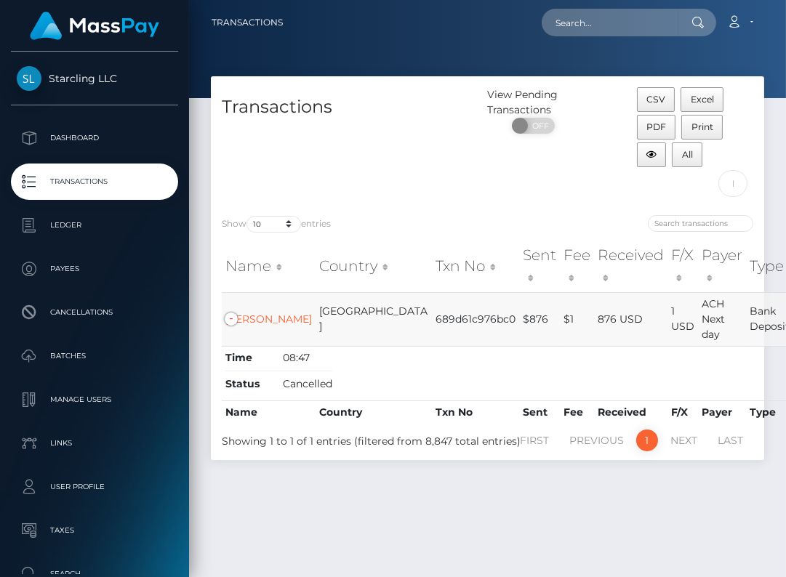
click at [255, 329] on td "Garrett Shepard" at bounding box center [269, 319] width 94 height 54
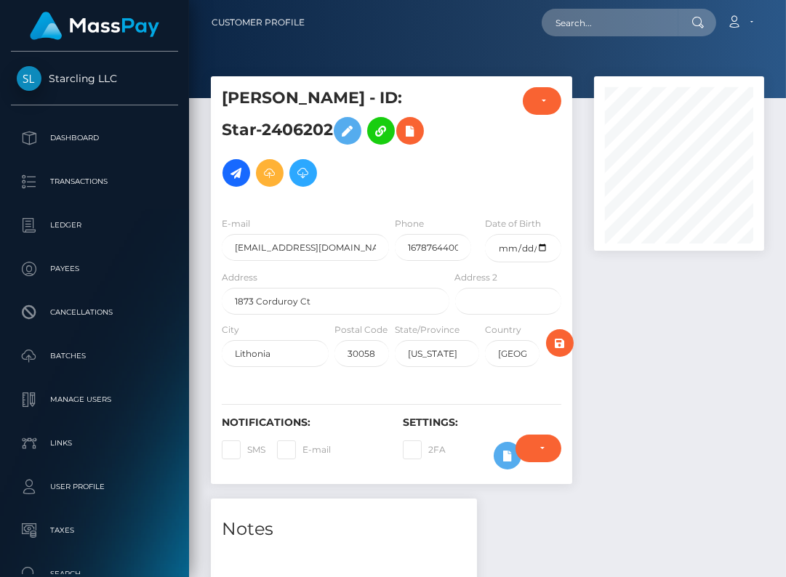
scroll to position [174, 169]
drag, startPoint x: 354, startPoint y: 97, endPoint x: 190, endPoint y: 94, distance: 163.5
copy div "[PERSON_NAME]"
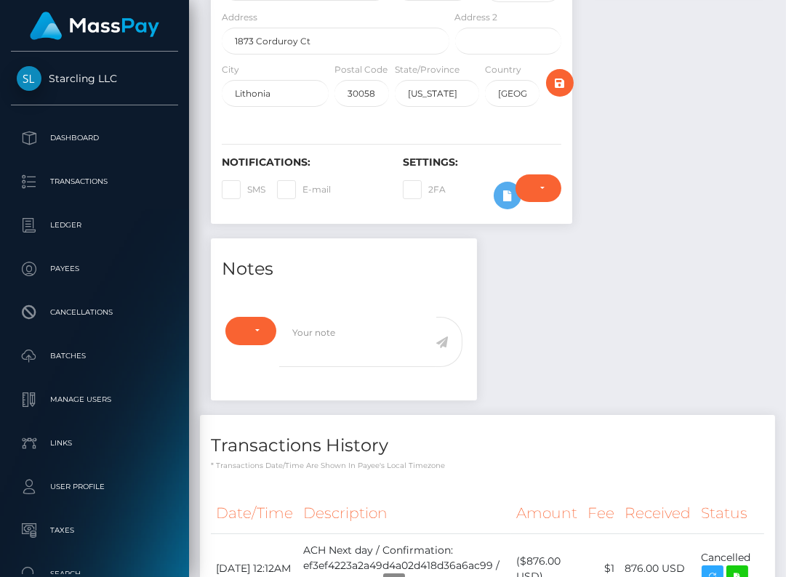
scroll to position [528, 0]
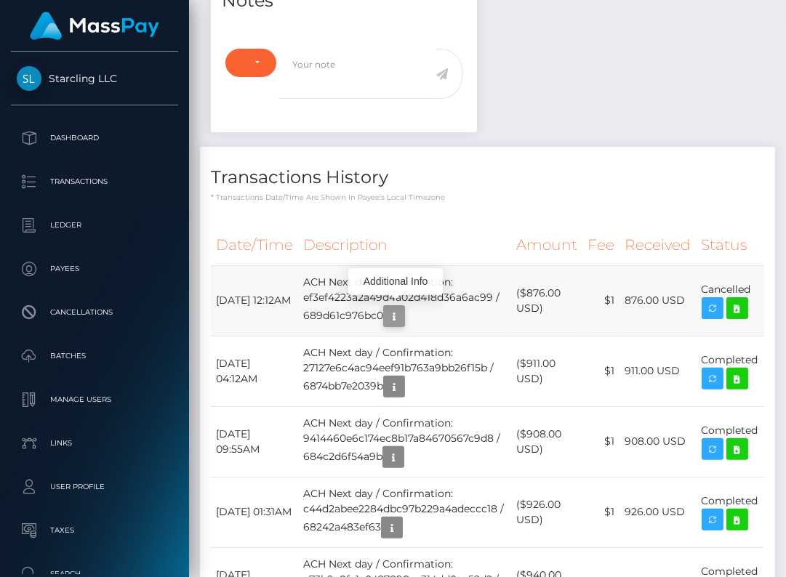
click at [391, 307] on icon "button" at bounding box center [393, 316] width 17 height 18
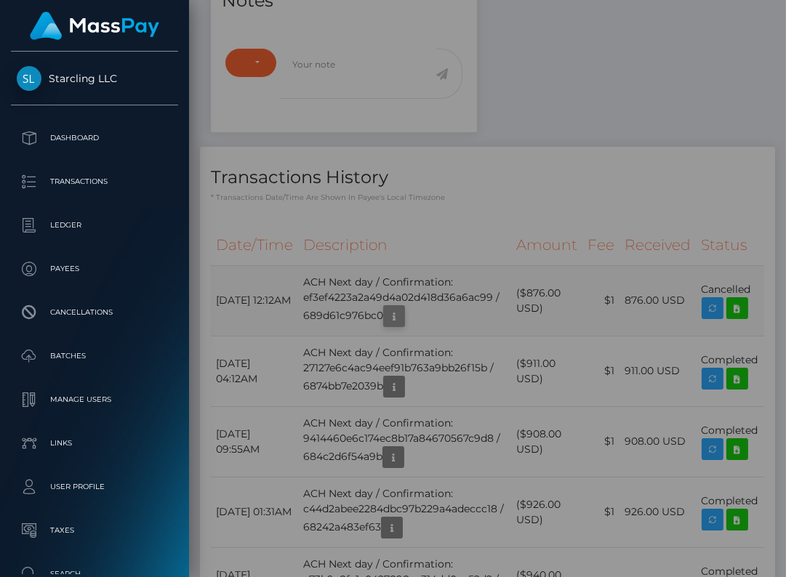
scroll to position [0, 0]
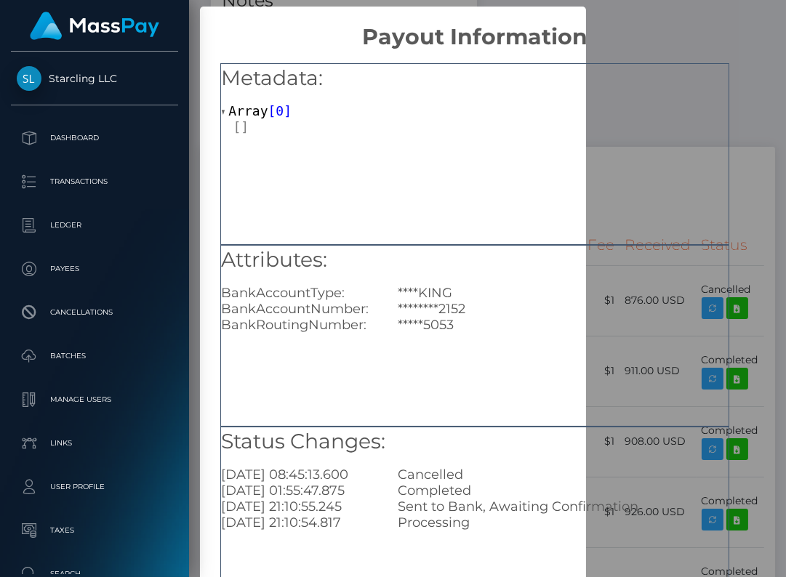
click at [663, 175] on div "Metadata: Array [ 0 ]" at bounding box center [474, 154] width 509 height 182
click at [611, 167] on div "Metadata: Array [ 0 ]" at bounding box center [474, 154] width 509 height 182
click at [588, 157] on div "Metadata: Array [ 0 ]" at bounding box center [474, 154] width 509 height 182
click at [713, 153] on div "Metadata: Array [ 0 ]" at bounding box center [474, 154] width 509 height 182
click at [710, 39] on h2 "Payout Information" at bounding box center [475, 29] width 551 height 44
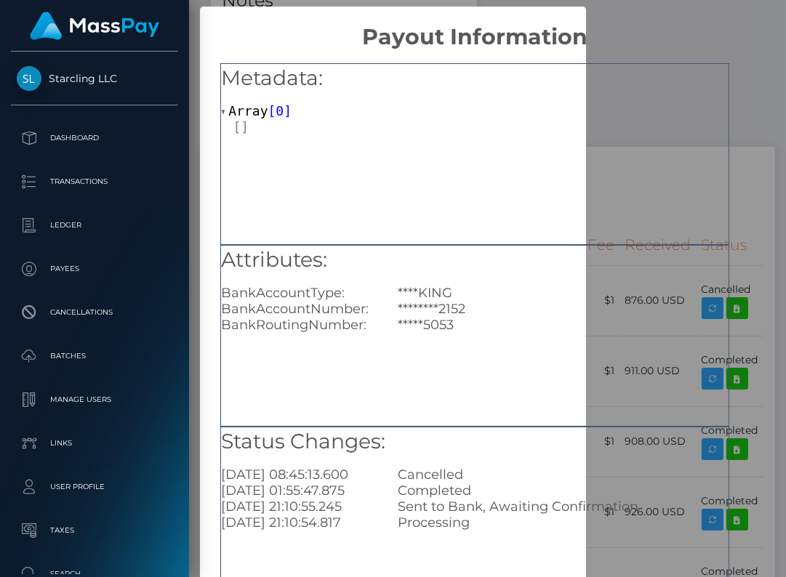
click at [781, 168] on div "× Payout Information Metadata: Array [ 0 ] Attributes: BankAccountType: ****KIN…" at bounding box center [393, 288] width 786 height 577
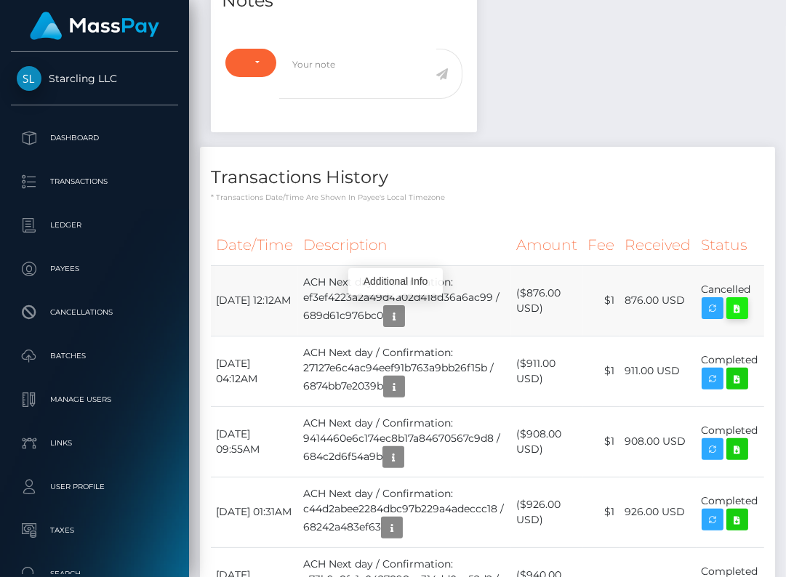
click at [744, 305] on icon at bounding box center [736, 308] width 17 height 18
drag, startPoint x: 217, startPoint y: 288, endPoint x: 752, endPoint y: 288, distance: 535.6
click at [752, 288] on tr "[DATE] 12:12AM ACH Next day / Confirmation: ef3ef4223a2a49d4a02d418d36a6ac99 / …" at bounding box center [487, 300] width 553 height 70
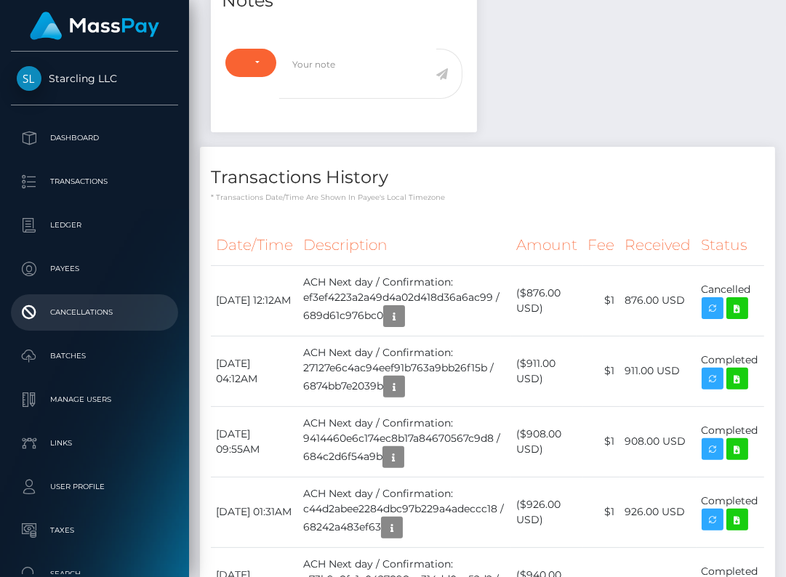
copy tr "[DATE] 12:12AM ACH Next day / Confirmation: ef3ef4223a2a49d4a02d418d36a6ac99 / …"
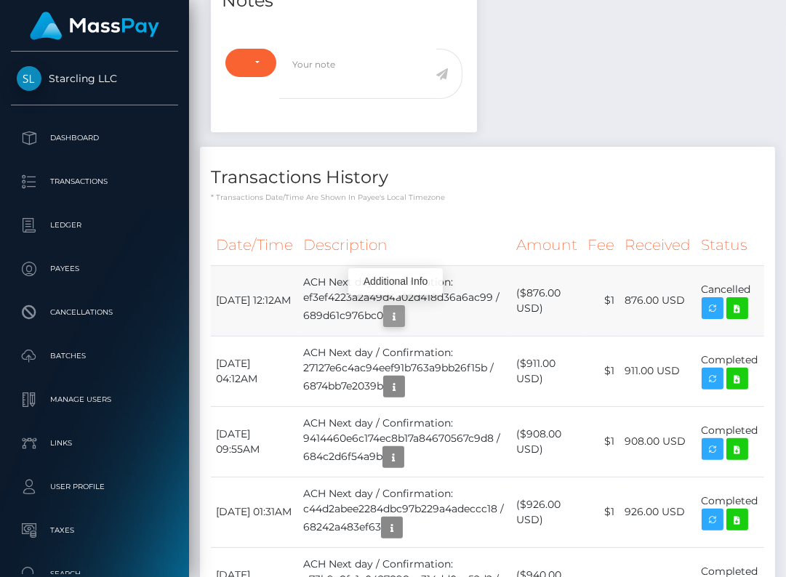
click at [398, 310] on icon "button" at bounding box center [393, 316] width 17 height 18
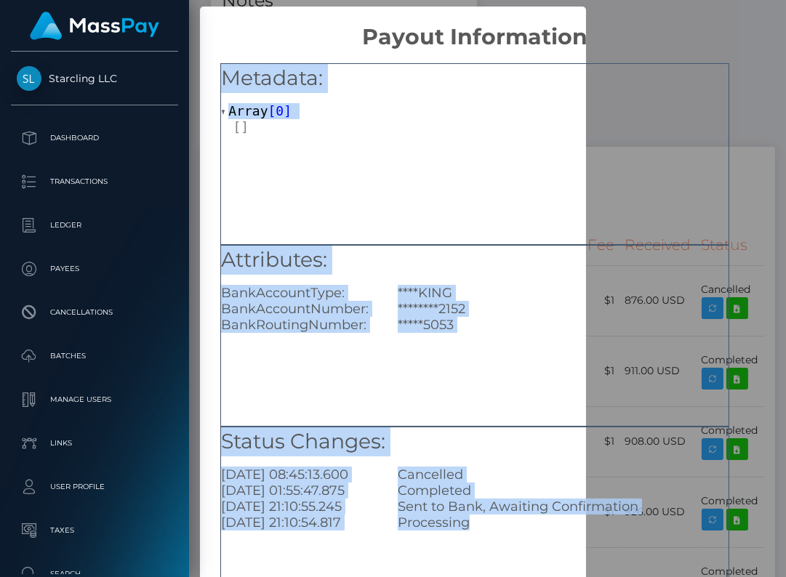
drag, startPoint x: 224, startPoint y: 70, endPoint x: 498, endPoint y: 535, distance: 539.2
click at [498, 535] on div "Metadata: Array [ 0 ] Attributes: BankAccountType: ****KING BankAccountNumber: …" at bounding box center [475, 331] width 551 height 562
copy div "Metadata: Array [ 0 ] Attributes: BankAccountType: ****KING BankAccountNumber: …"
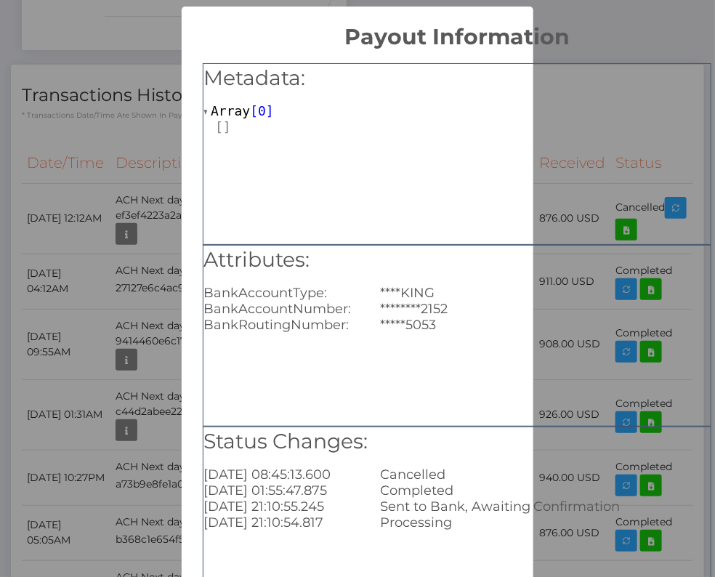
click at [589, 83] on h5 "Metadata:" at bounding box center [456, 78] width 507 height 29
click at [108, 158] on div "× Payout Information Metadata: Array [ 0 ] Attributes: BankAccountType: ****KIN…" at bounding box center [357, 288] width 715 height 577
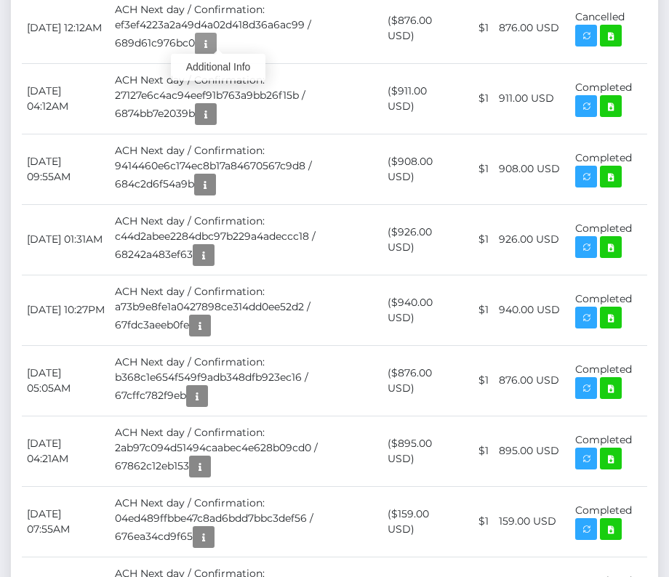
scroll to position [633, 0]
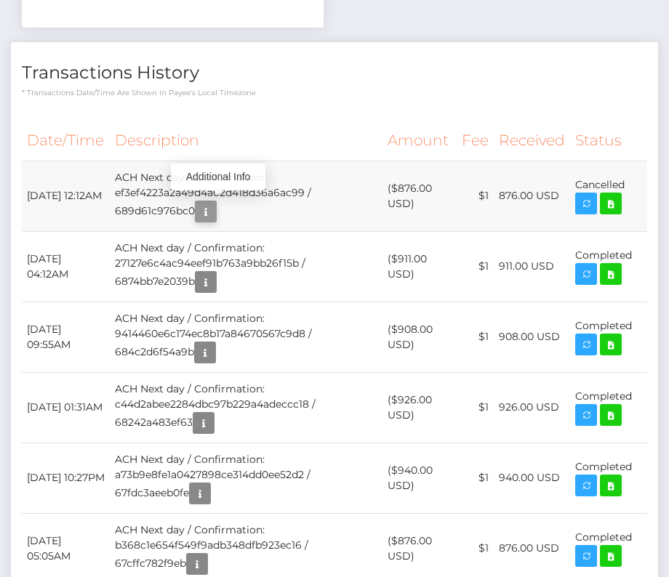
click at [214, 203] on icon "button" at bounding box center [205, 212] width 17 height 18
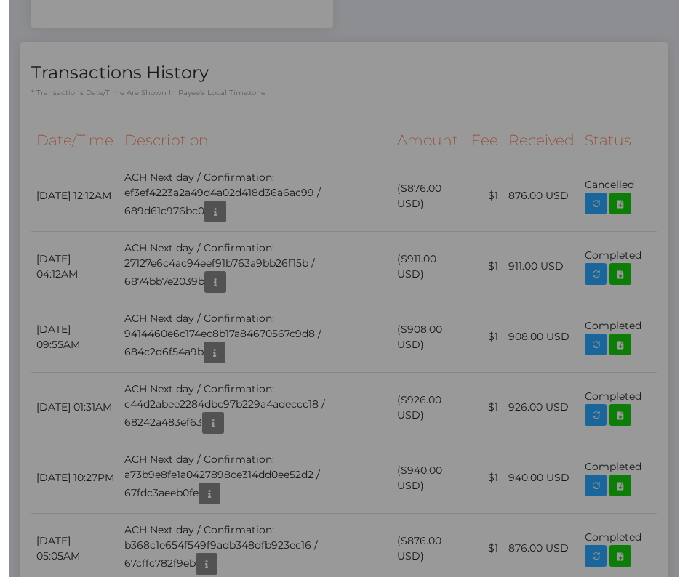
scroll to position [0, 0]
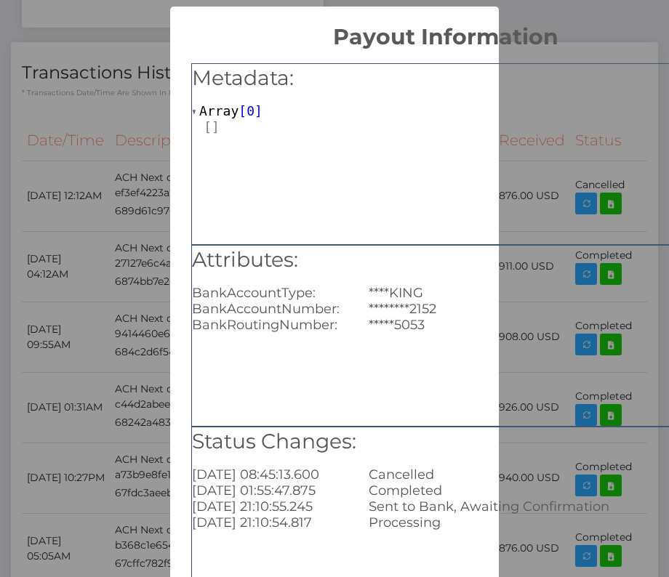
click at [215, 210] on div "Metadata: Array [ 0 ]" at bounding box center [445, 154] width 509 height 182
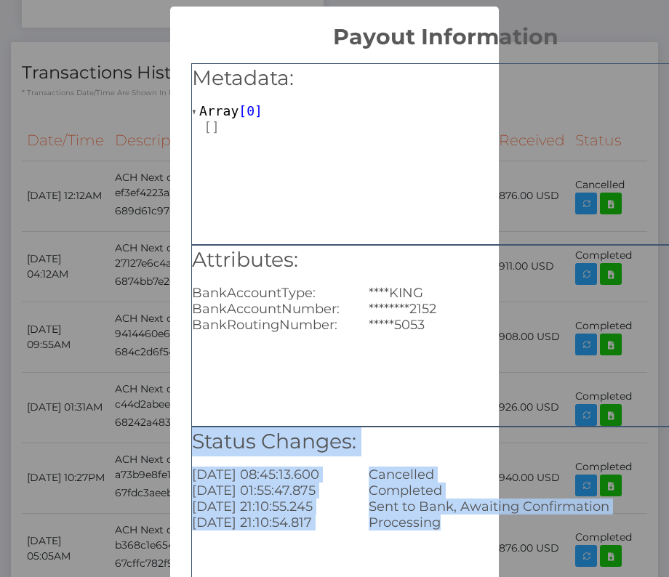
drag, startPoint x: 192, startPoint y: 440, endPoint x: 438, endPoint y: 533, distance: 262.7
click at [438, 533] on div "Status Changes: [DATE] 08:45:13.600 Cancelled [DATE] 01:55:47.875 Completed [DA…" at bounding box center [445, 518] width 509 height 182
copy div "Status Changes: [DATE] 08:45:13.600 Cancelled [DATE] 01:55:47.875 Completed [DA…"
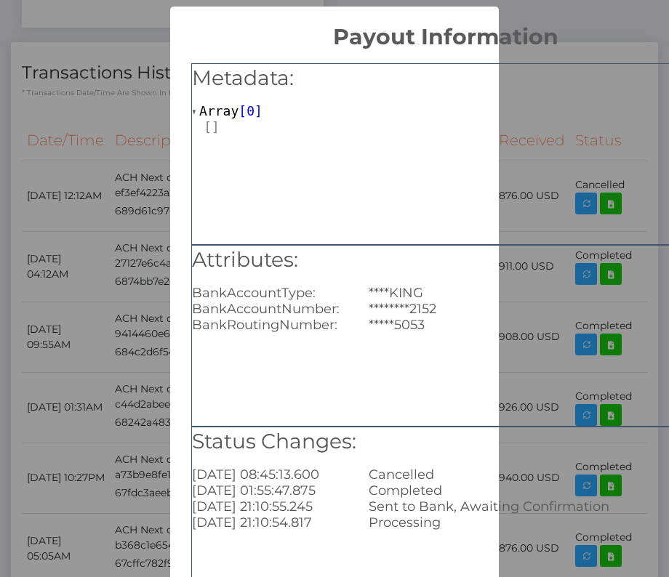
click at [200, 56] on div "Metadata: Array [ 0 ] Attributes: BankAccountType: ****KING BankAccountNumber: …" at bounding box center [445, 331] width 551 height 562
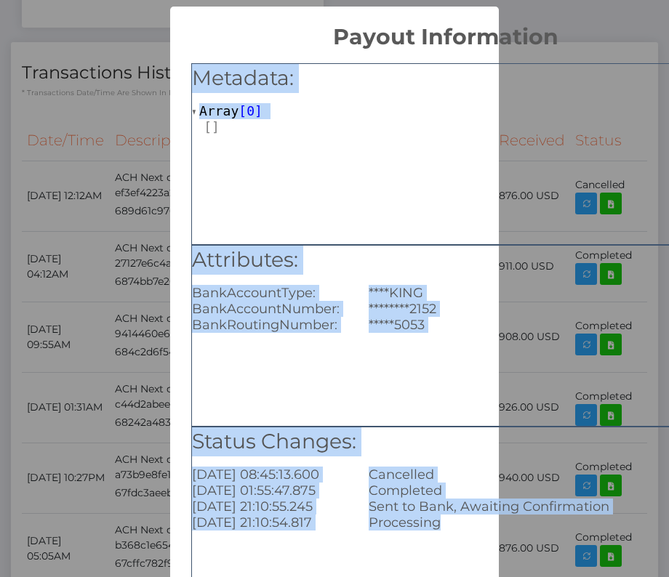
drag, startPoint x: 189, startPoint y: 79, endPoint x: 575, endPoint y: 531, distance: 594.4
click at [575, 531] on div "Metadata: Array [ 0 ] Attributes: BankAccountType: ****KING BankAccountNumber: …" at bounding box center [445, 331] width 551 height 562
copy div "Metadata: Array [ 0 ] Attributes: BankAccountType: ****KING BankAccountNumber: …"
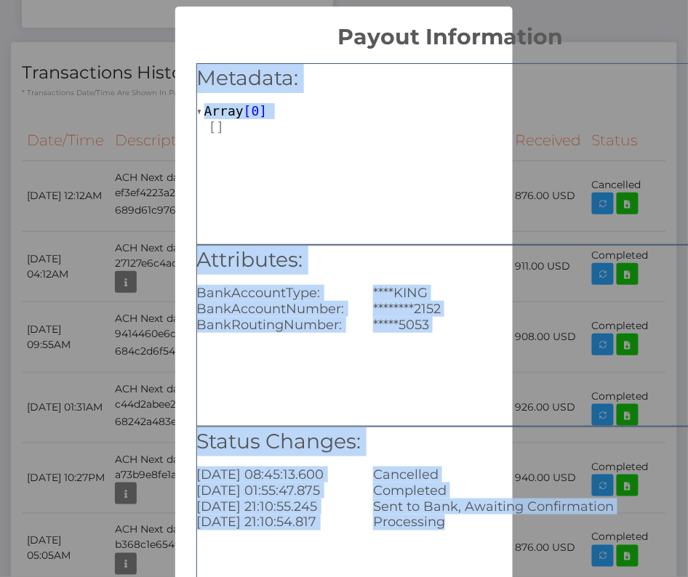
scroll to position [174, 200]
click at [621, 161] on div "Metadata: Array [ 0 ]" at bounding box center [450, 154] width 509 height 182
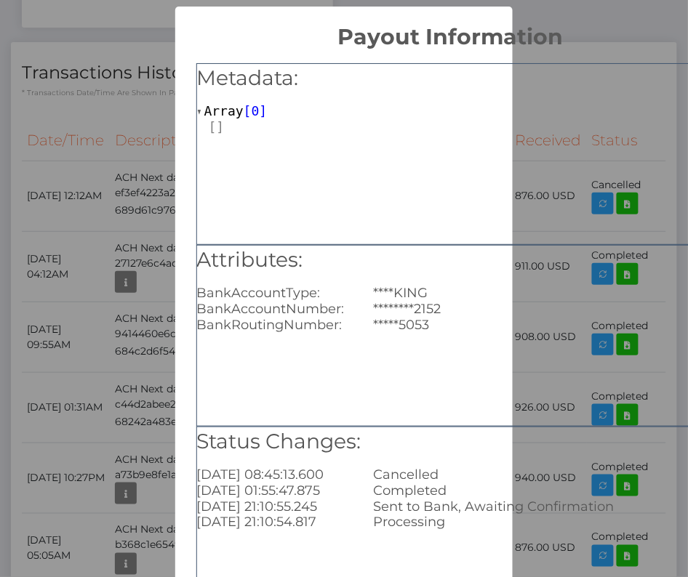
click at [551, 185] on div "Metadata: Array [ 0 ]" at bounding box center [450, 154] width 509 height 182
click at [636, 174] on div "Metadata: Array [ 0 ]" at bounding box center [450, 154] width 509 height 182
click at [567, 177] on div "Metadata: Array [ 0 ]" at bounding box center [450, 154] width 509 height 182
click at [255, 104] on span "0" at bounding box center [255, 110] width 8 height 15
click at [614, 157] on div "Metadata: Array [ 0 ]" at bounding box center [450, 154] width 509 height 182
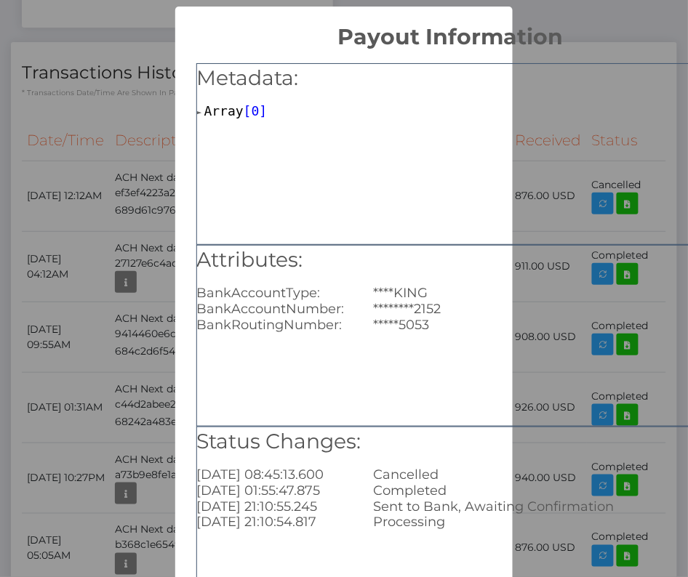
click at [93, 166] on div "× Payout Information Metadata: Array [ 0 ] Attributes: BankAccountType: ****KIN…" at bounding box center [344, 288] width 688 height 577
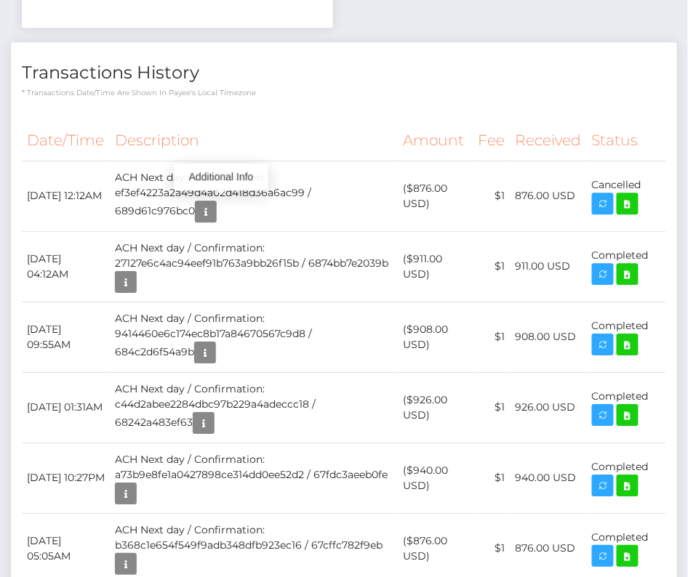
click at [249, 129] on th "Description" at bounding box center [254, 141] width 288 height 40
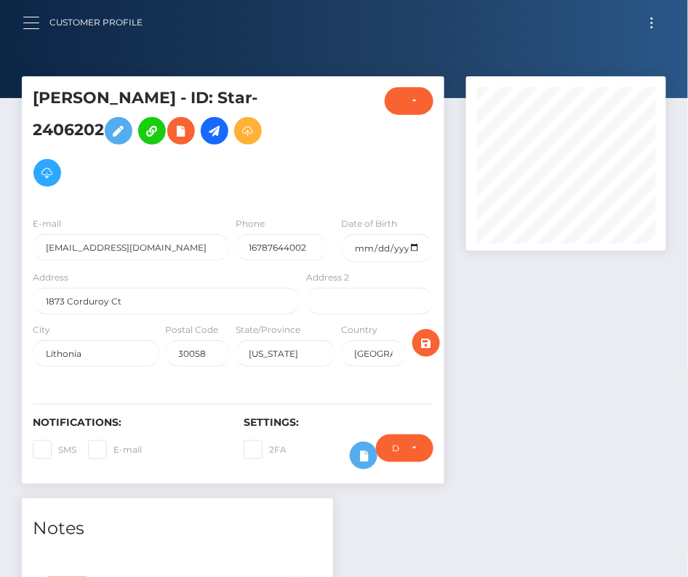
click at [36, 23] on span "button" at bounding box center [31, 23] width 16 height 1
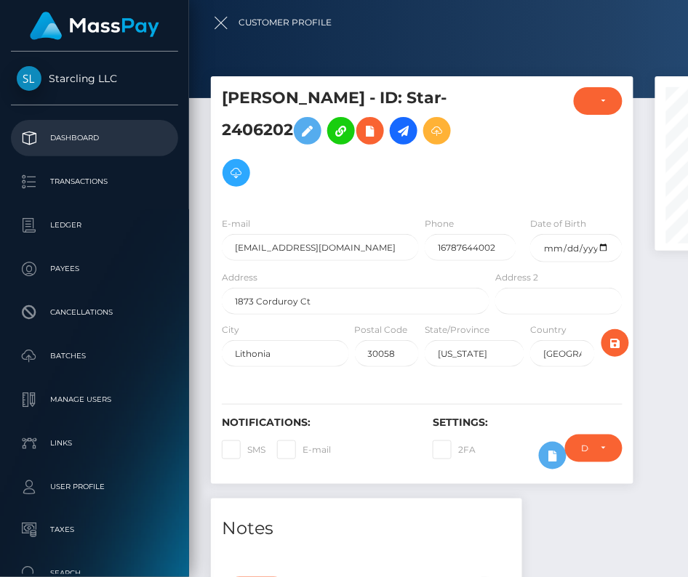
click at [78, 137] on p "Dashboard" at bounding box center [95, 138] width 156 height 22
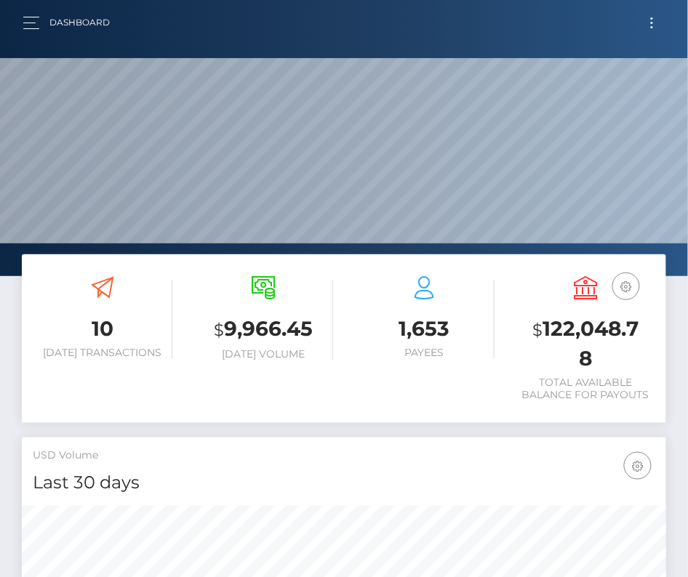
scroll to position [257, 311]
